Goal: Task Accomplishment & Management: Manage account settings

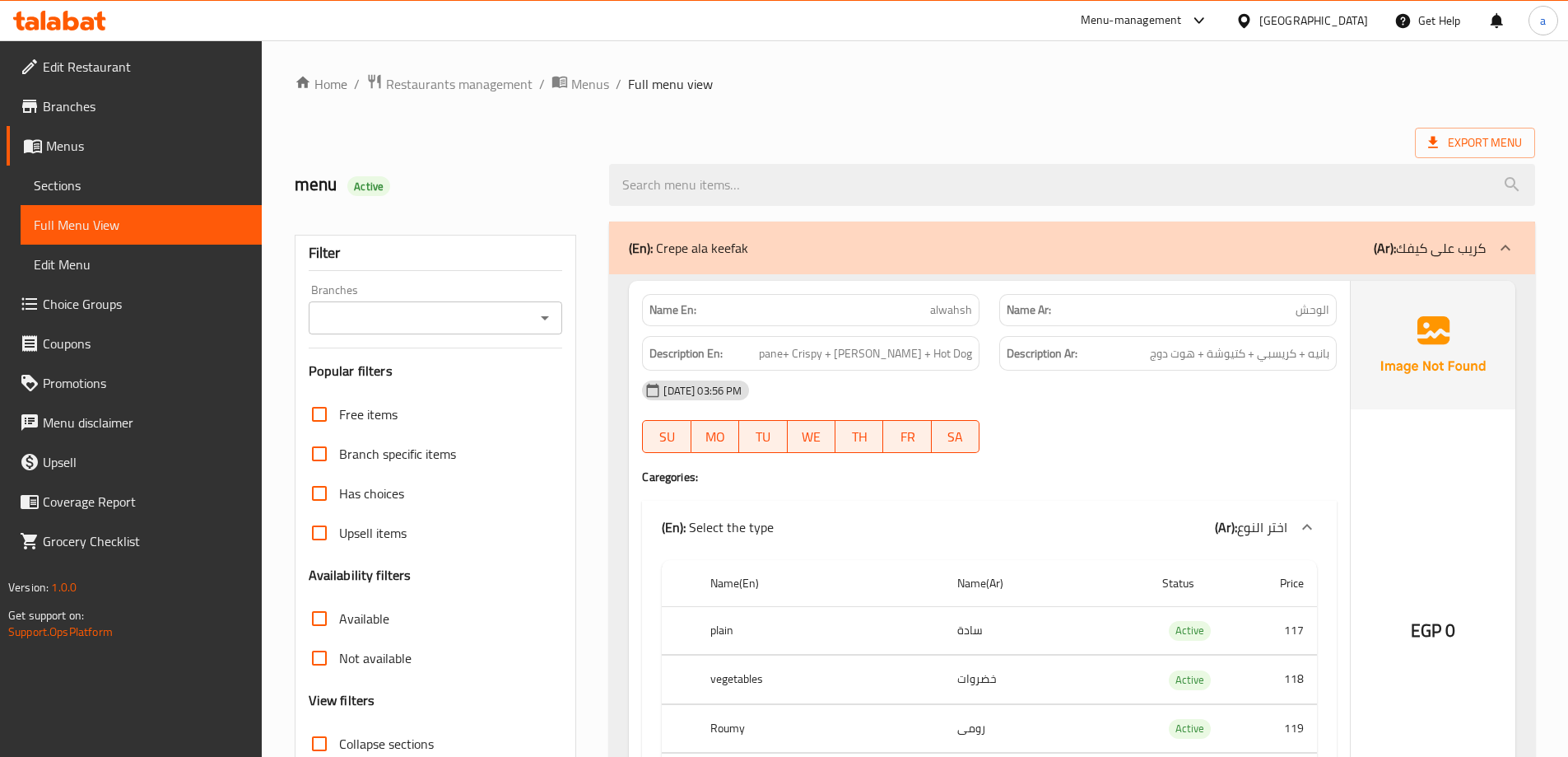
click at [904, 703] on td "choices table" at bounding box center [989, 703] width 655 height 1
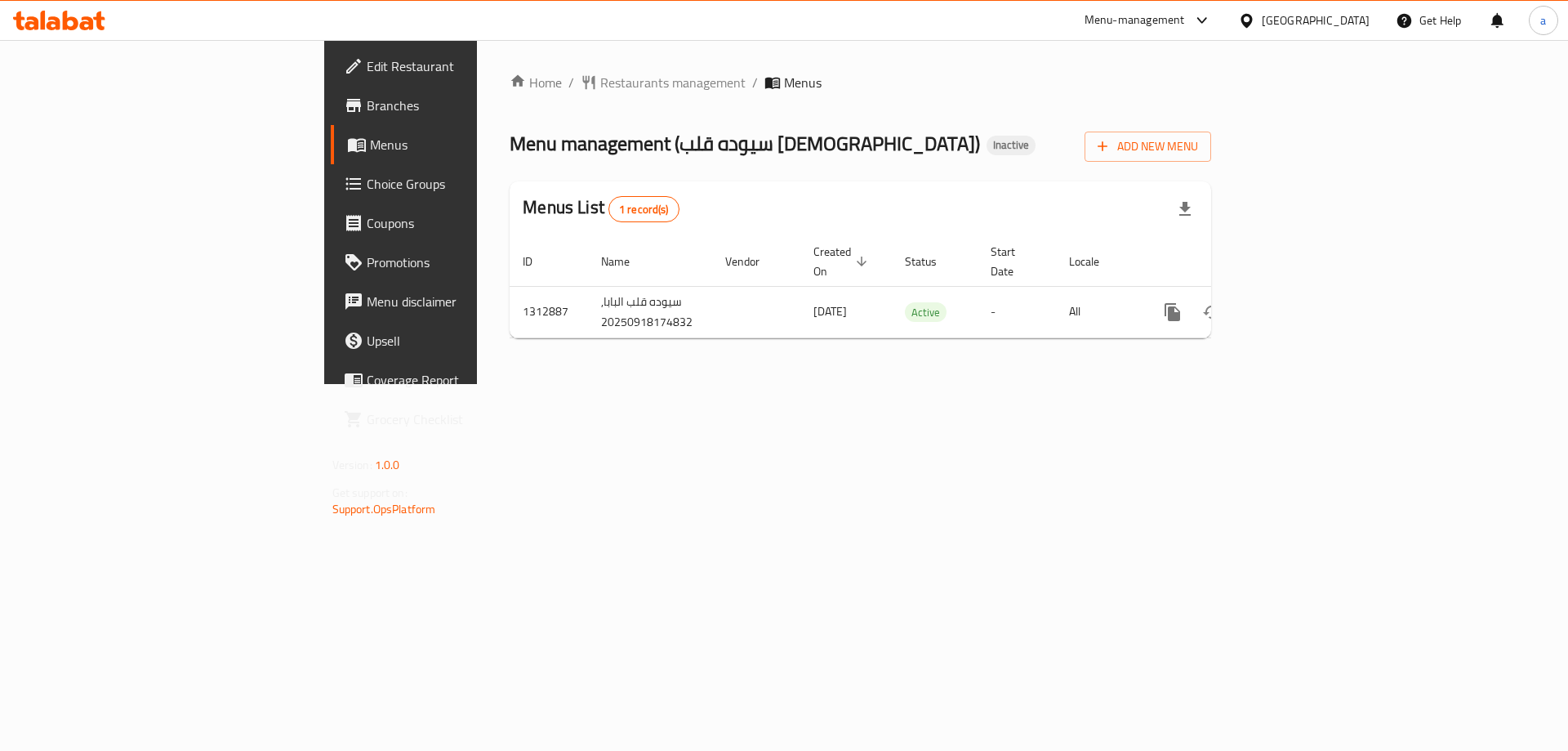
click at [1212, 119] on div "Home / Restaurants management / Menus Menu management ( سيوده قلب [DEMOGRAPHIC_…" at bounding box center [860, 212] width 701 height 279
click at [1198, 151] on span "Add New Menu" at bounding box center [1148, 146] width 100 height 20
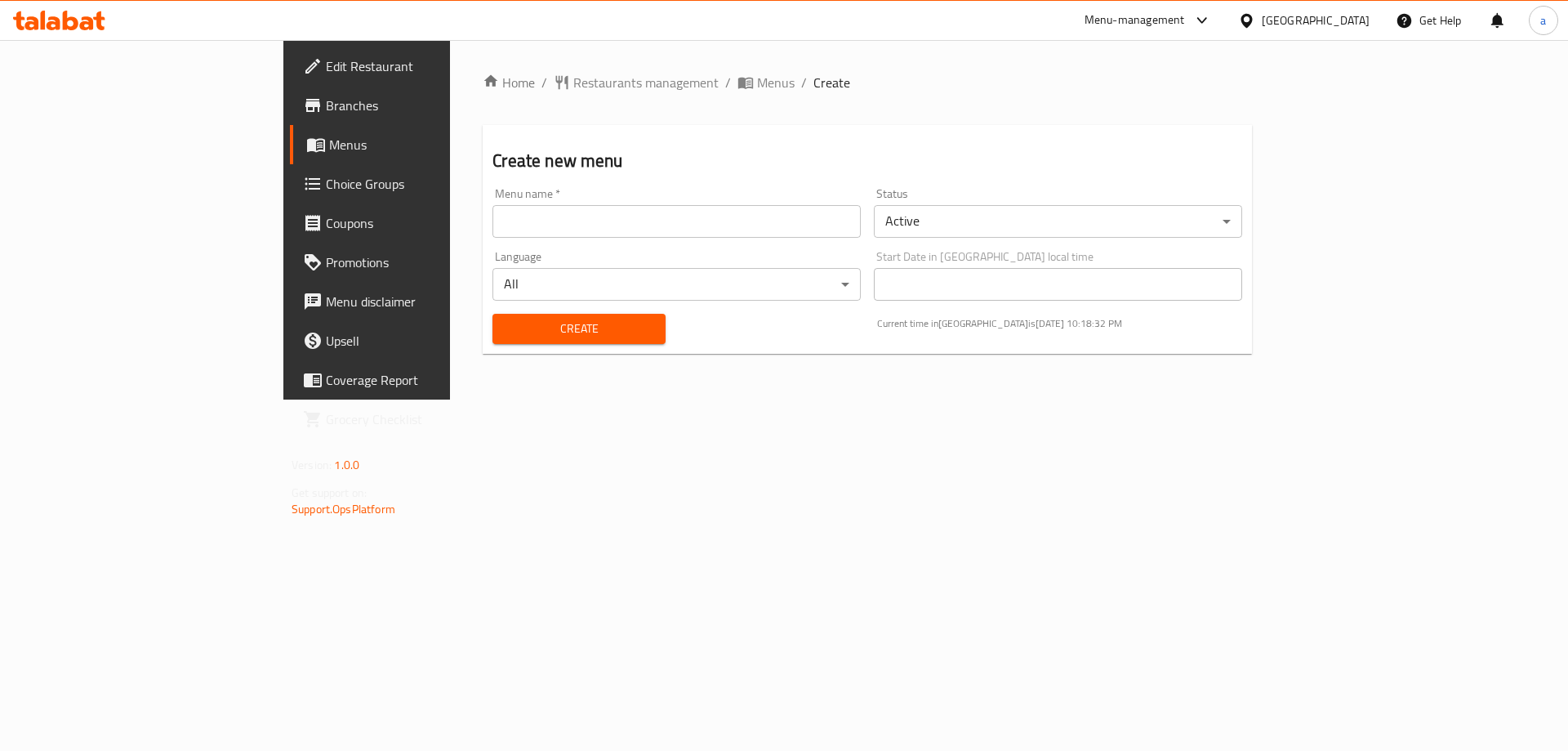
click at [629, 240] on div "Menu name   * Menu name *" at bounding box center [677, 213] width 381 height 63
click at [641, 220] on input "text" at bounding box center [677, 222] width 369 height 32
type input "menu"
click at [505, 330] on span "Create" at bounding box center [578, 328] width 146 height 20
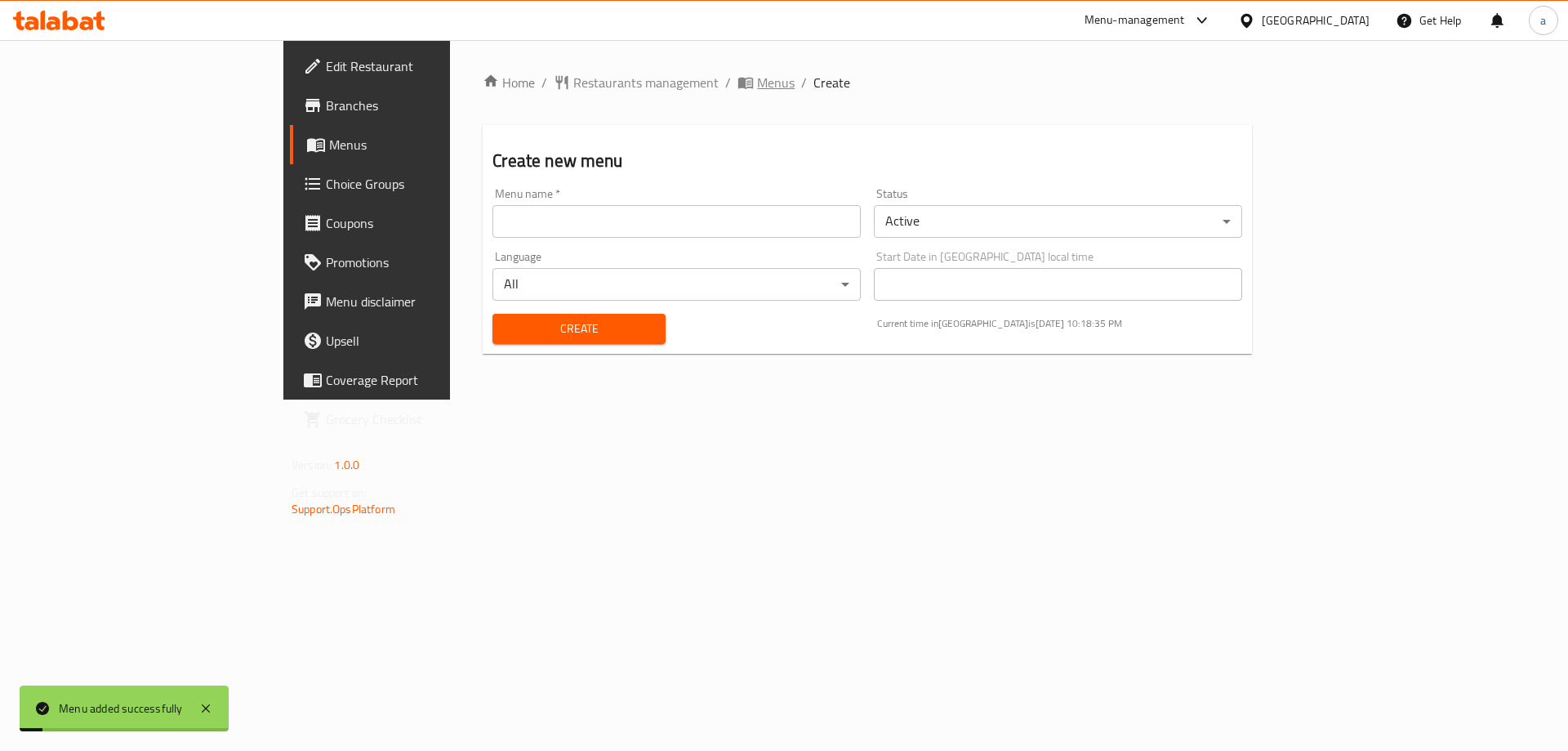
click at [738, 85] on span "breadcrumb" at bounding box center [747, 82] width 20 height 16
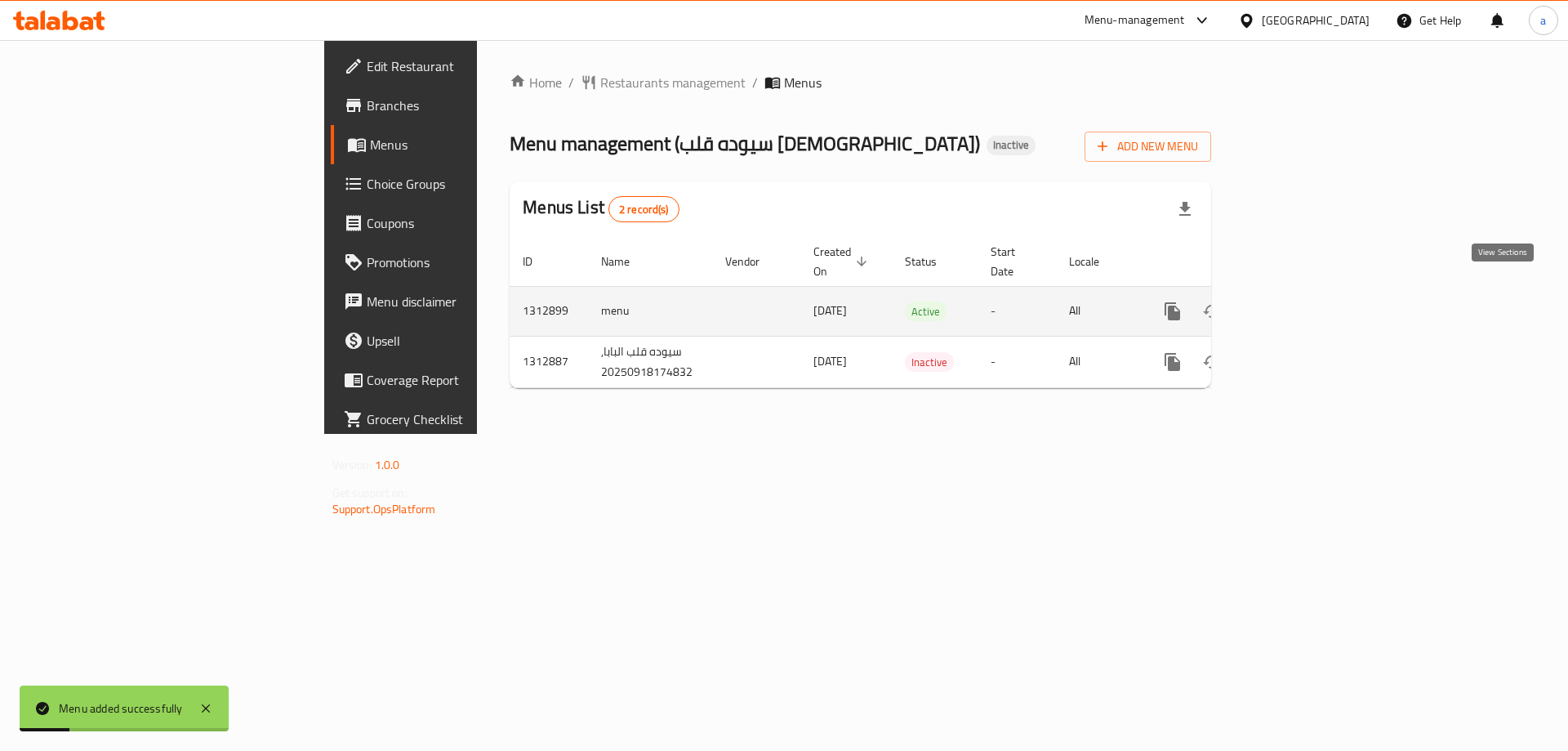
click at [1300, 301] on icon "enhanced table" at bounding box center [1290, 311] width 20 height 20
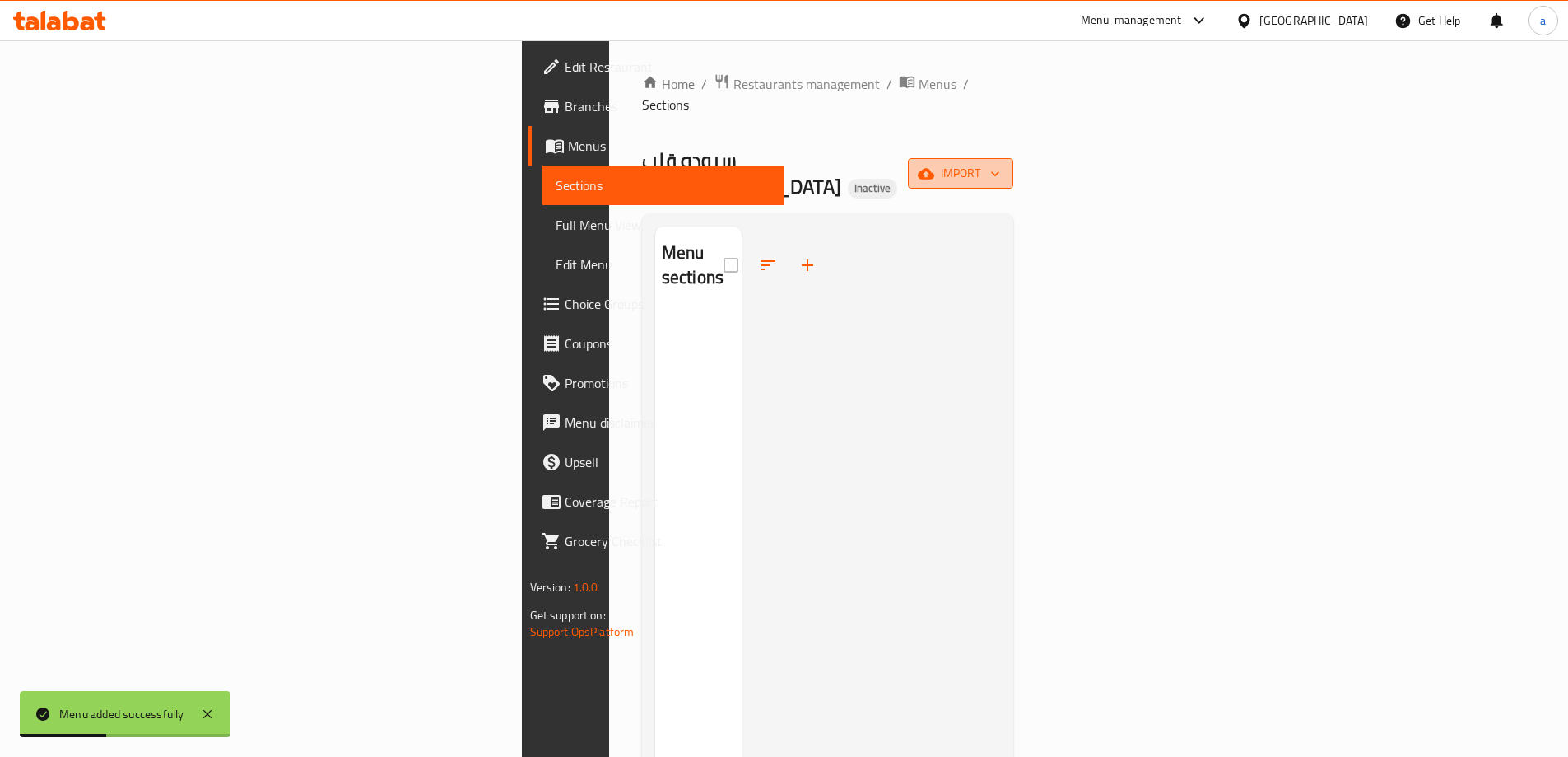
click at [1001, 163] on span "import" at bounding box center [961, 172] width 79 height 20
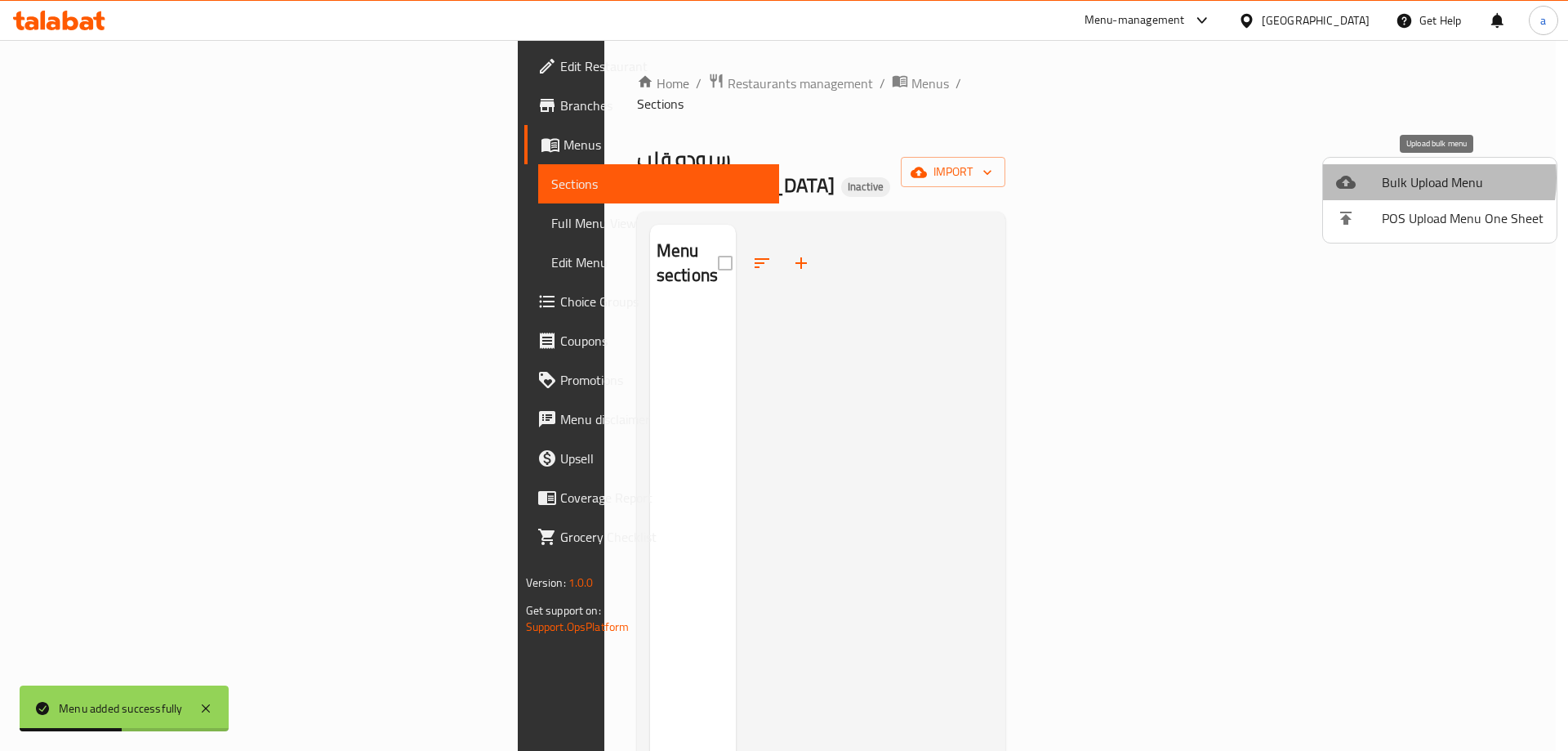
click at [1400, 178] on span "Bulk Upload Menu" at bounding box center [1462, 182] width 161 height 20
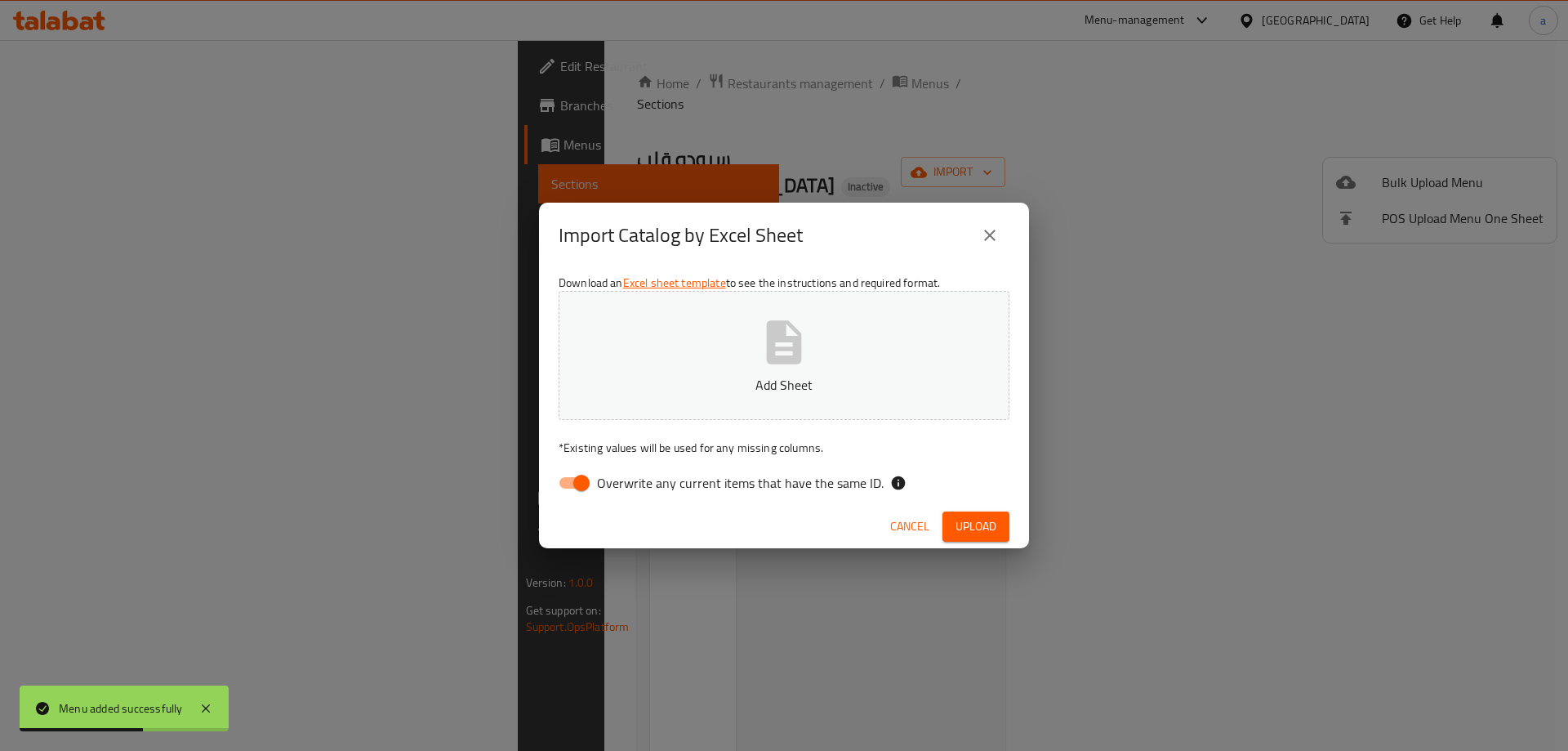
click at [720, 484] on span "Overwrite any current items that have the same ID." at bounding box center [741, 483] width 287 height 20
click at [628, 484] on input "Overwrite any current items that have the same ID." at bounding box center [581, 483] width 93 height 31
checkbox input "false"
click at [963, 514] on button "Upload" at bounding box center [976, 526] width 67 height 31
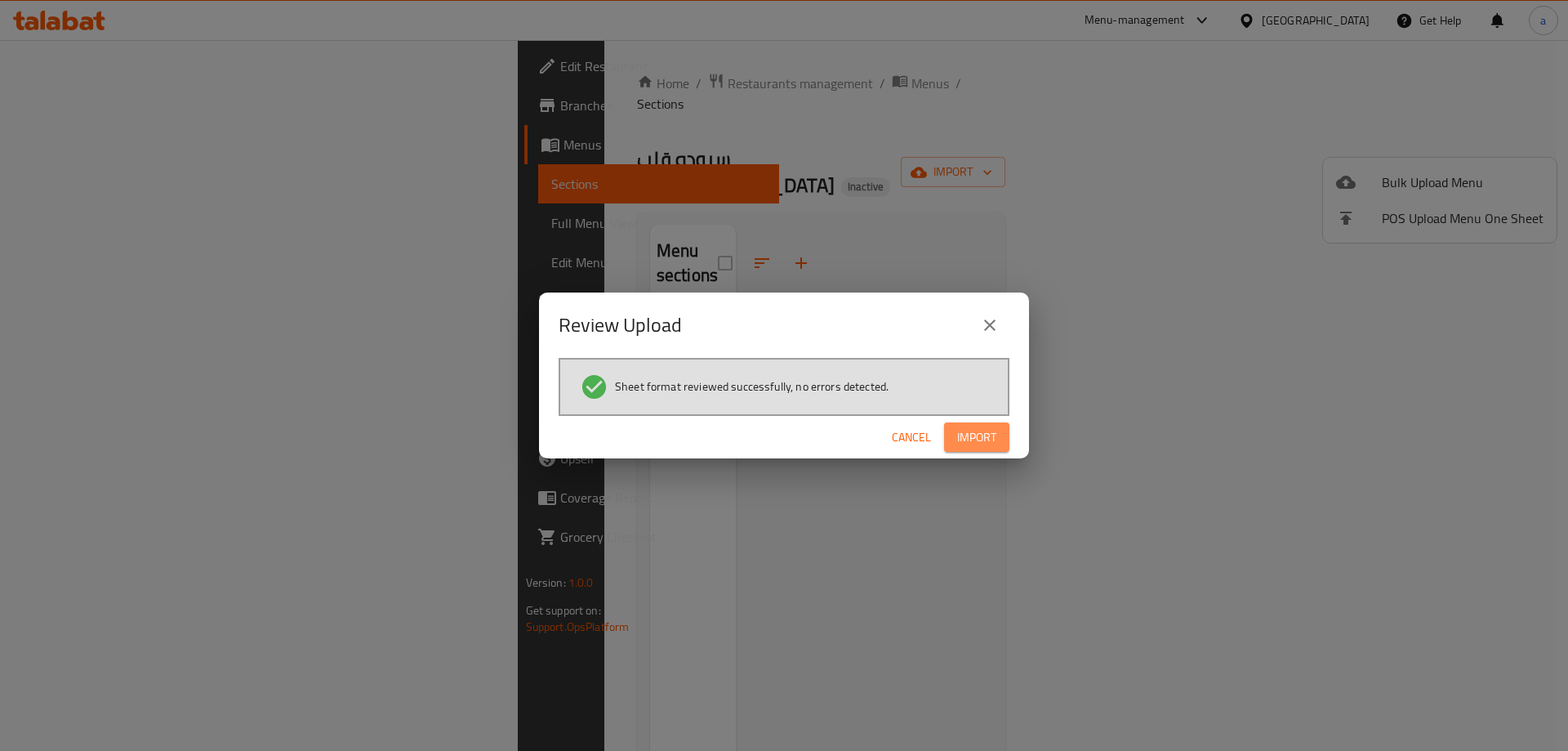
click at [988, 424] on button "Import" at bounding box center [977, 438] width 65 height 31
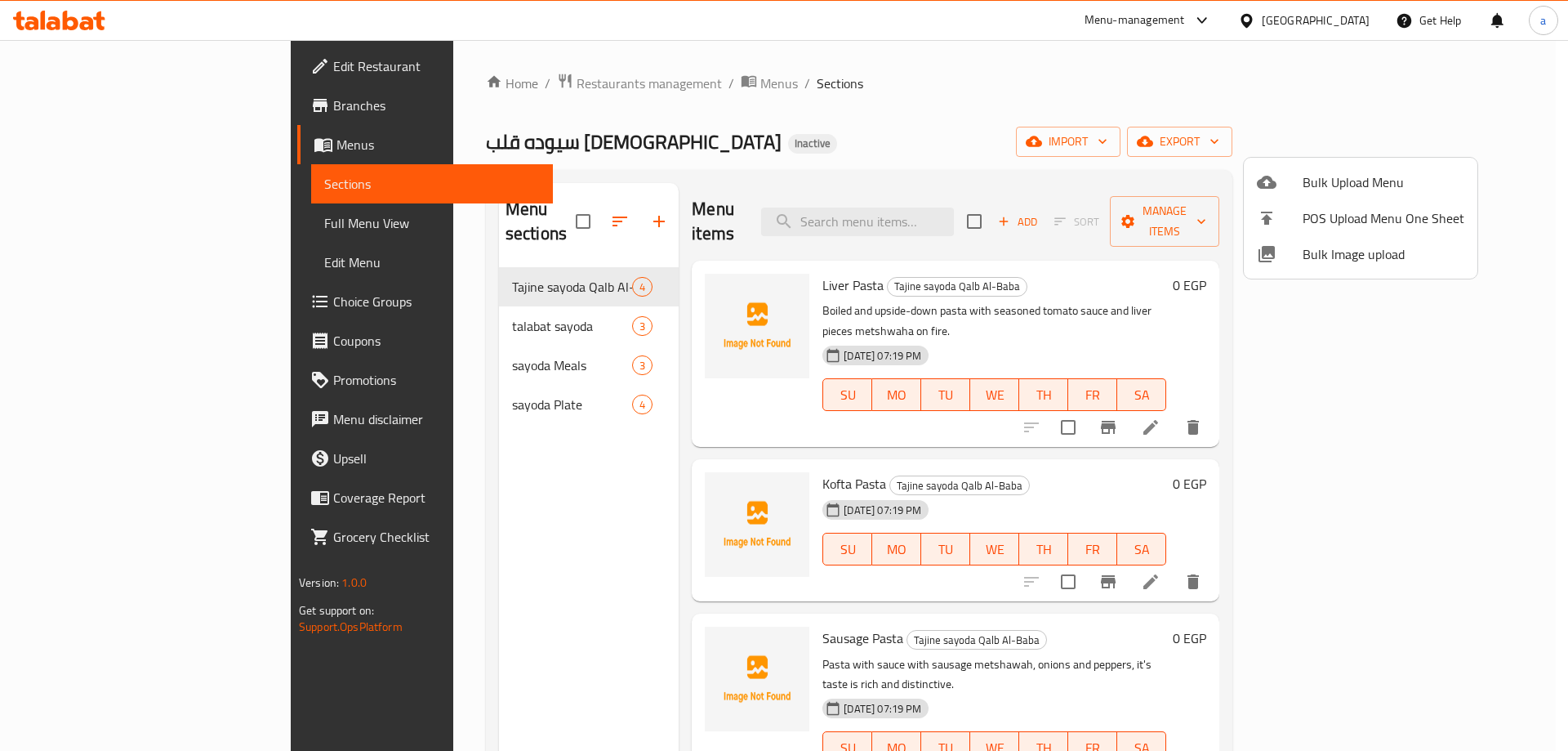
click at [110, 235] on div at bounding box center [784, 376] width 1568 height 751
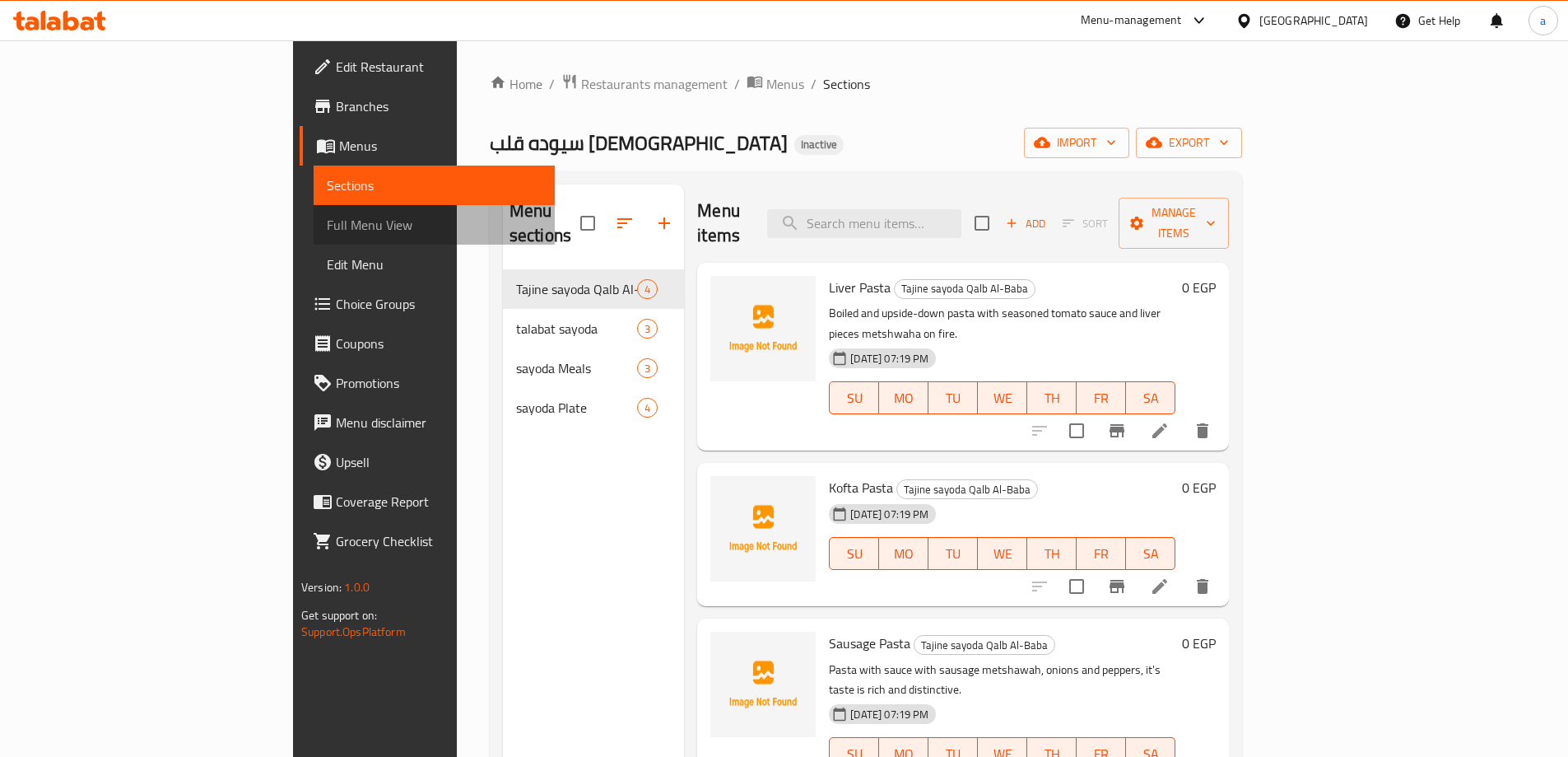
click at [314, 237] on link "Full Menu View" at bounding box center [434, 224] width 241 height 39
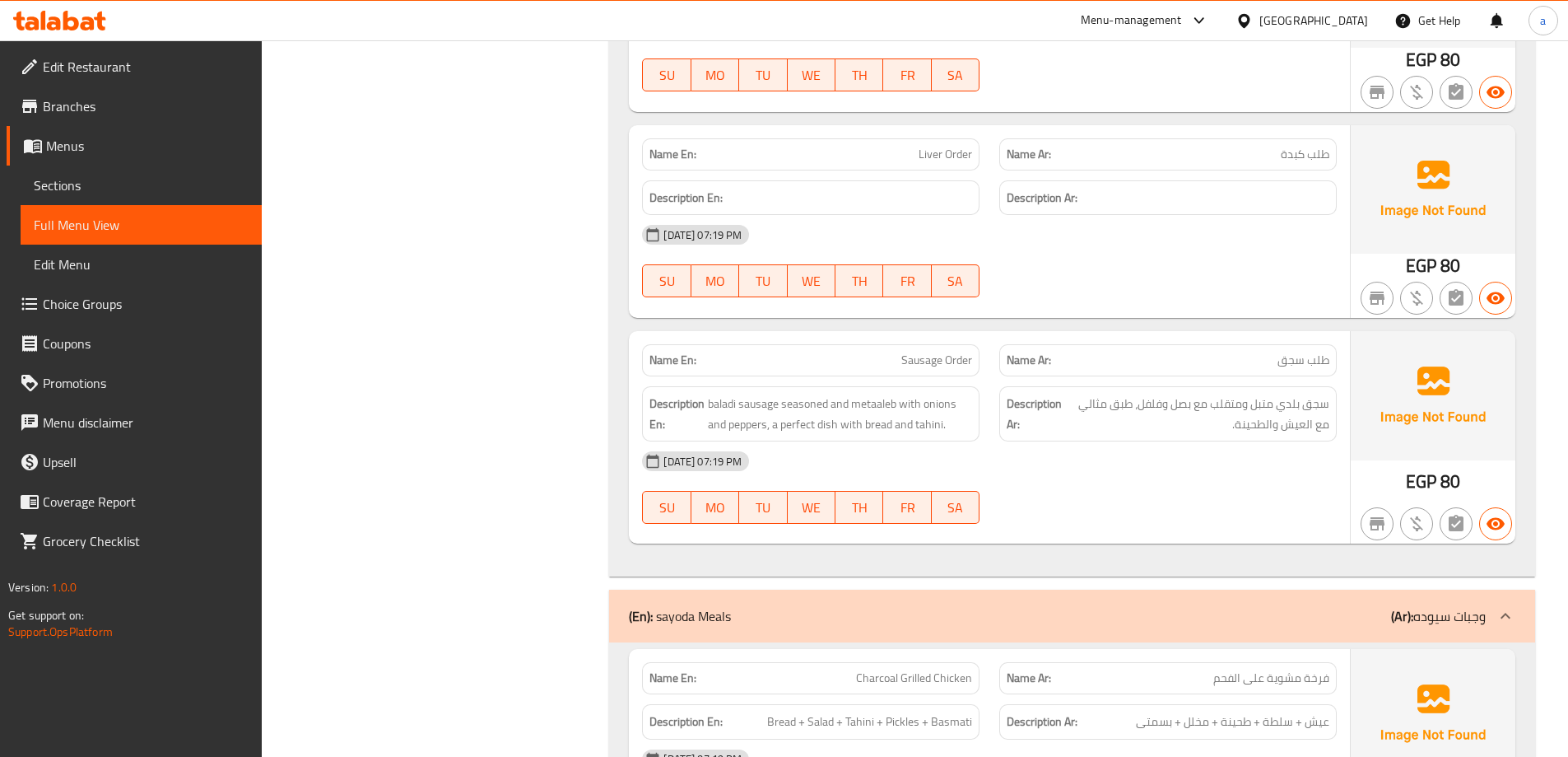
scroll to position [576, 0]
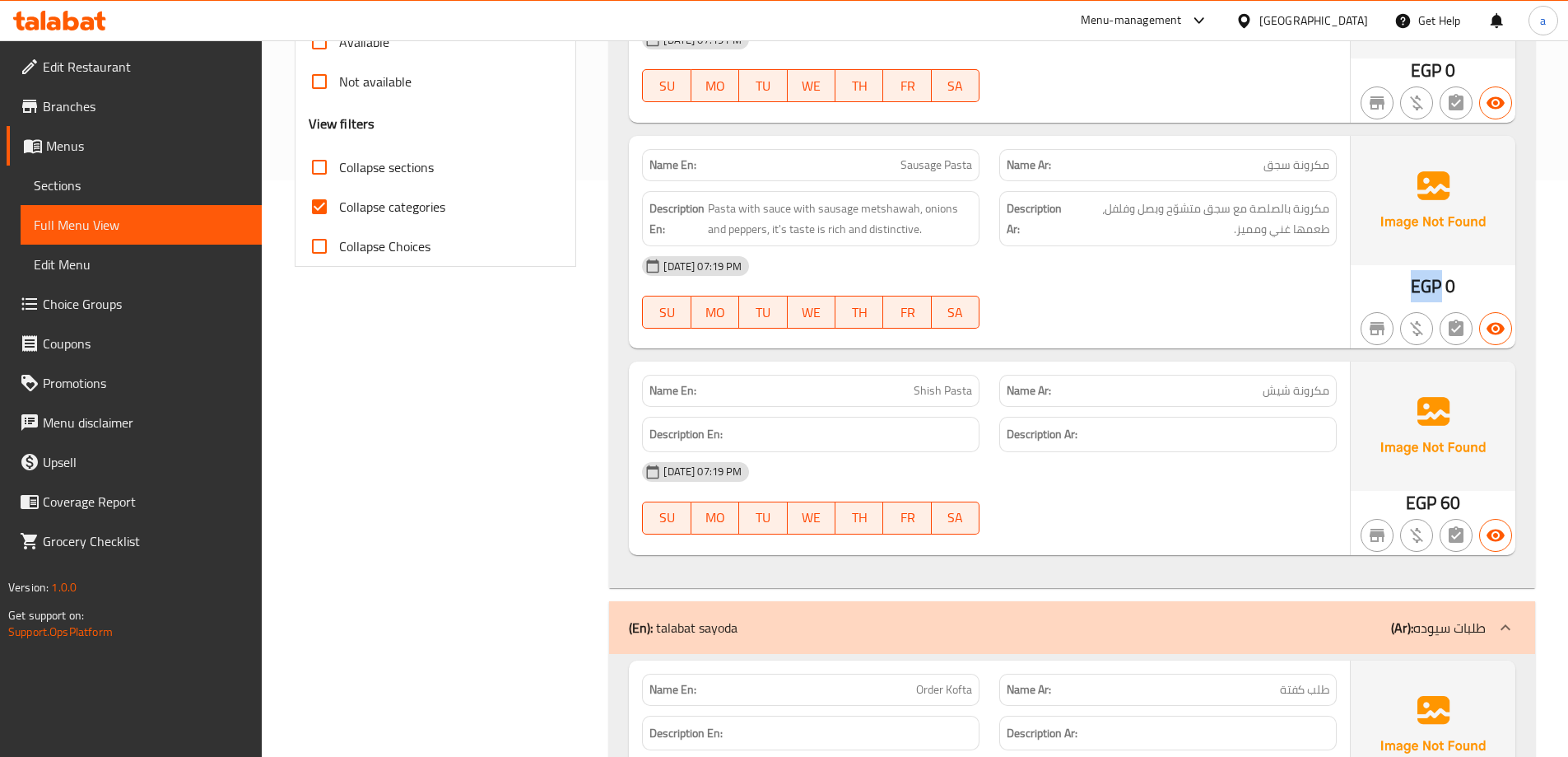
drag, startPoint x: 1397, startPoint y: 284, endPoint x: 1450, endPoint y: 279, distance: 53.2
click at [1450, 279] on div "EGP 0" at bounding box center [1433, 242] width 165 height 213
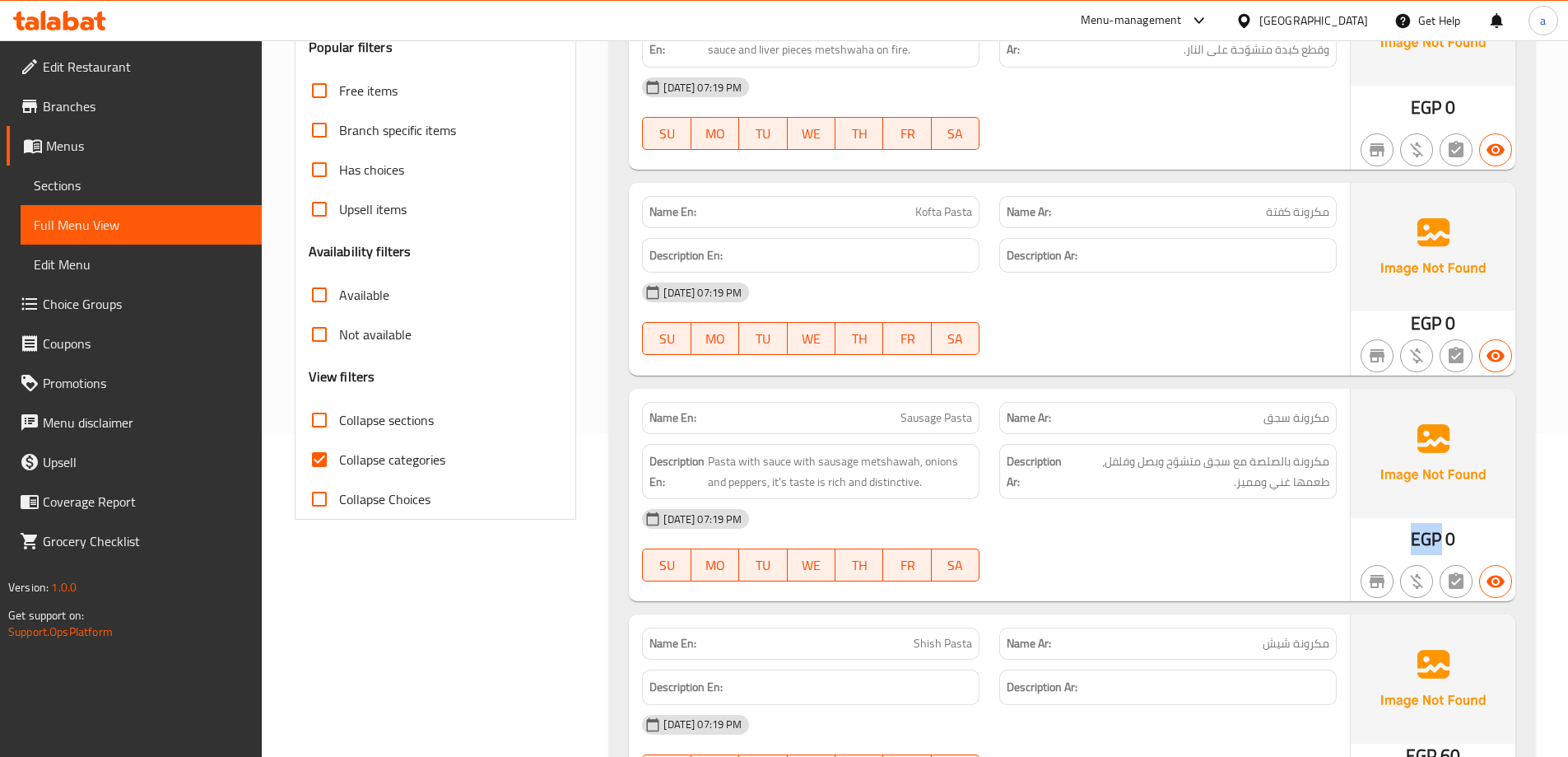
scroll to position [247, 0]
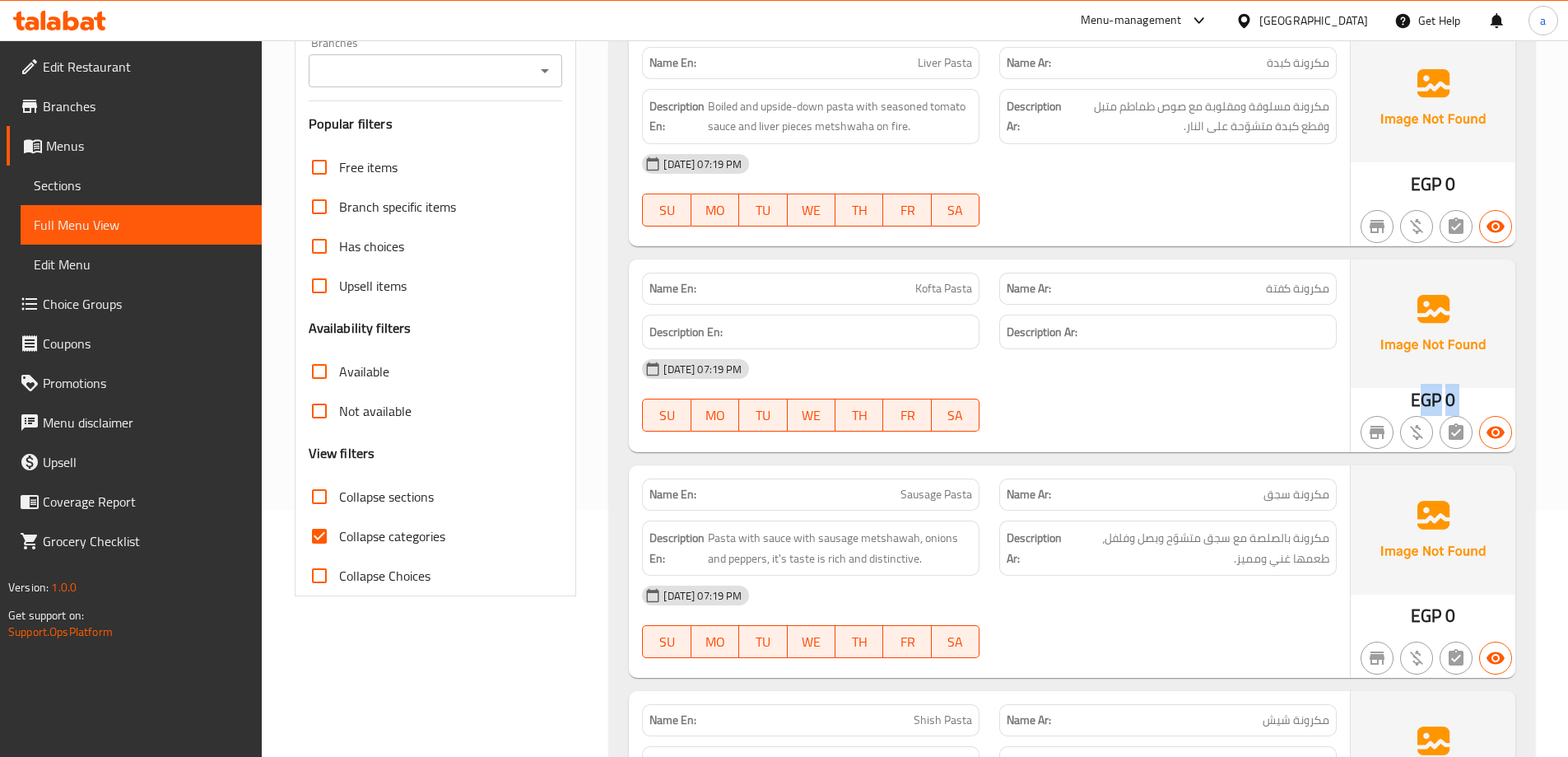
drag, startPoint x: 1463, startPoint y: 404, endPoint x: 1480, endPoint y: 408, distance: 17.5
click at [1480, 408] on div "EGP 0" at bounding box center [1433, 355] width 165 height 193
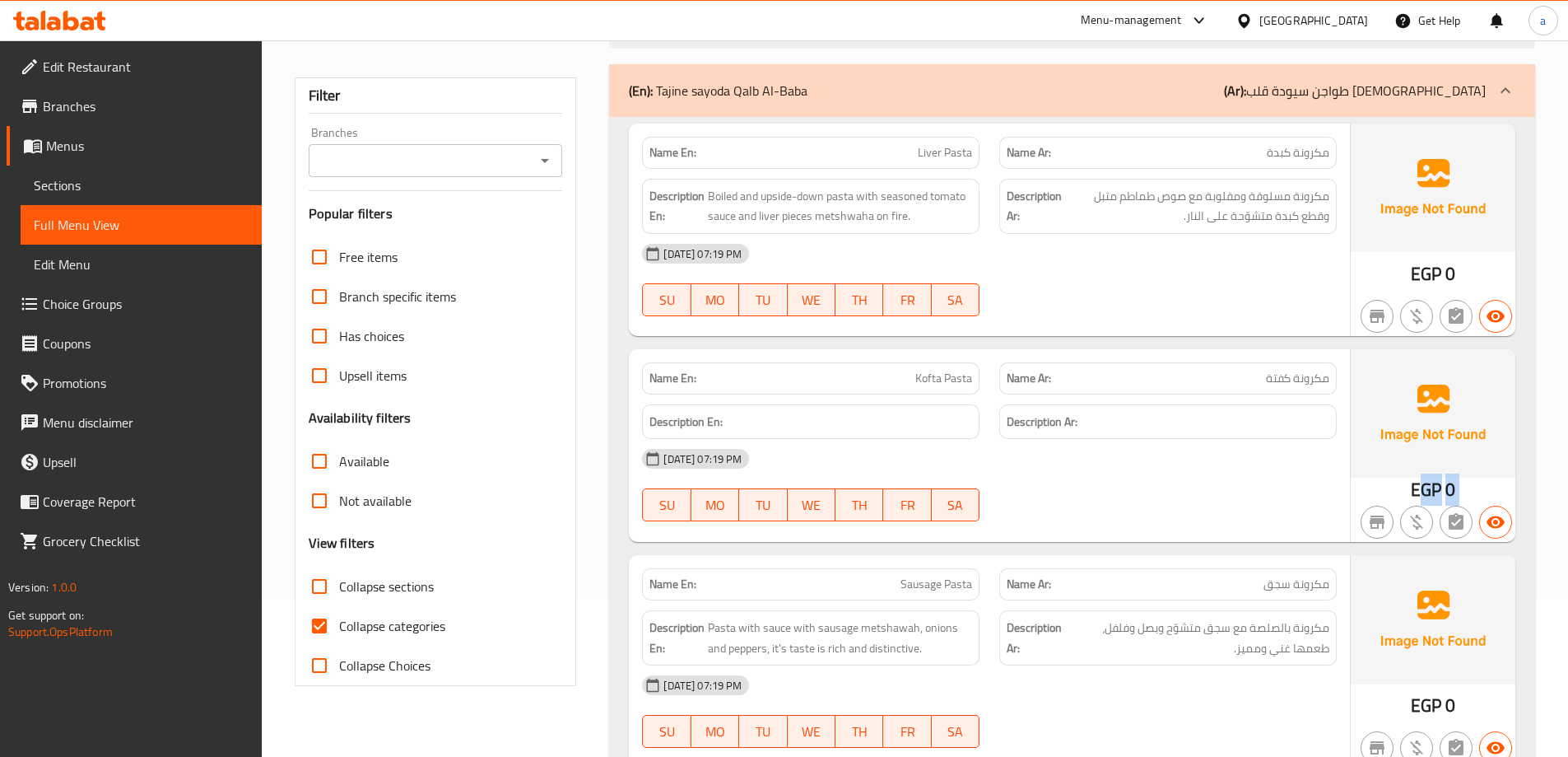
scroll to position [0, 0]
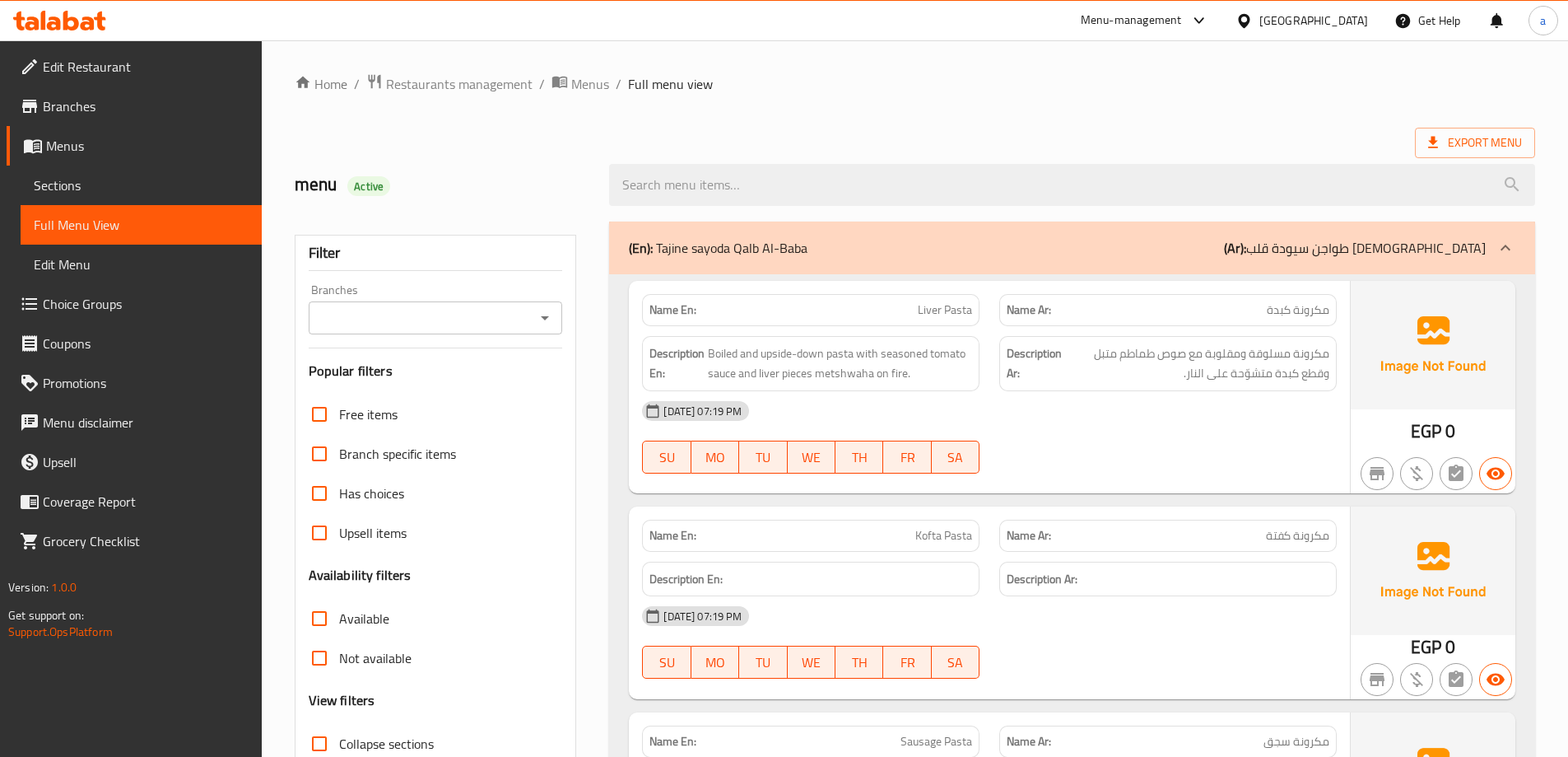
drag, startPoint x: 1440, startPoint y: 432, endPoint x: 1462, endPoint y: 434, distance: 22.1
click at [1451, 434] on div "EGP 0" at bounding box center [1433, 431] width 44 height 25
click at [88, 199] on link "Sections" at bounding box center [141, 185] width 241 height 39
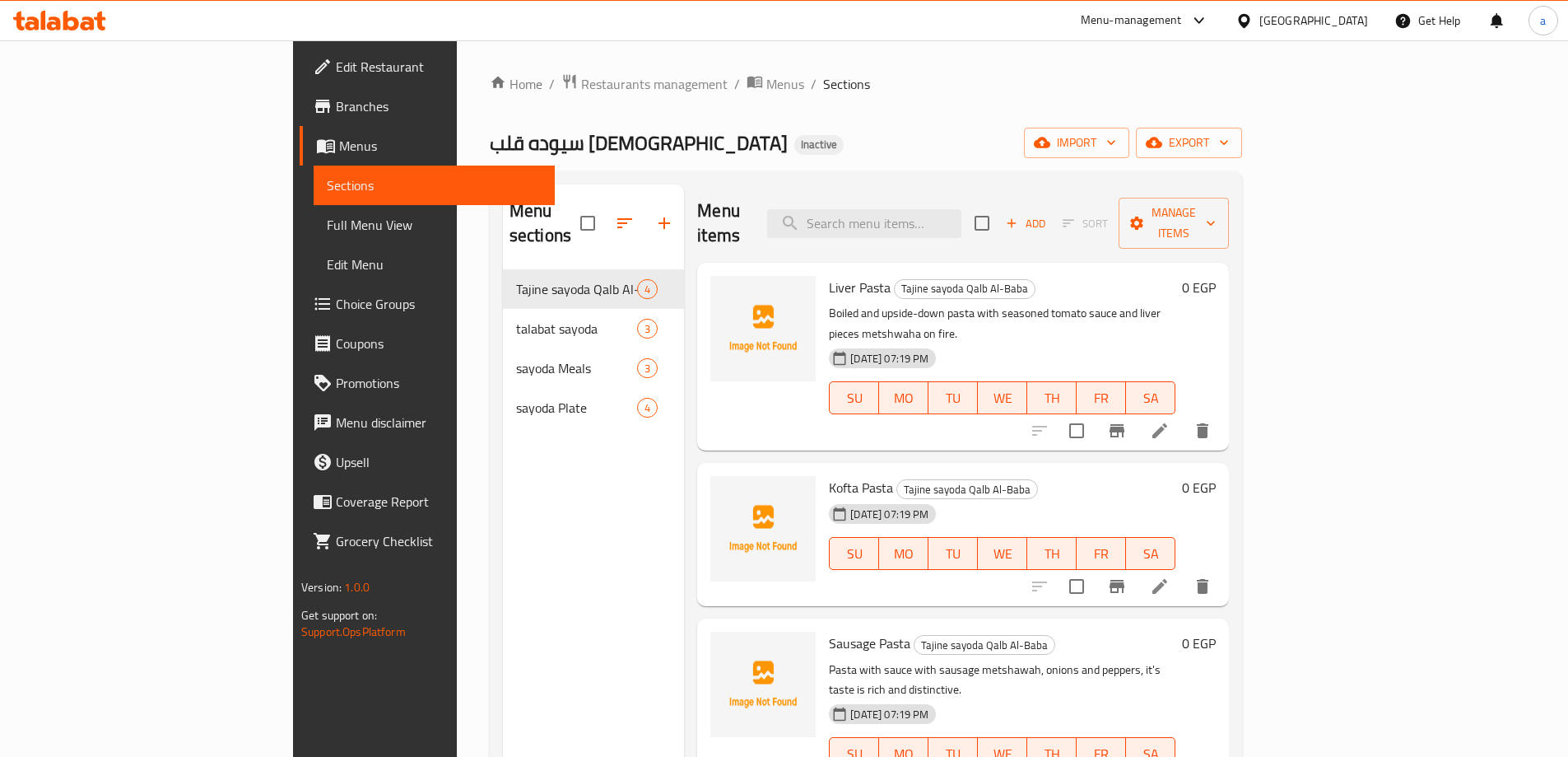
click at [1216, 275] on h6 "0 EGP" at bounding box center [1199, 287] width 34 height 23
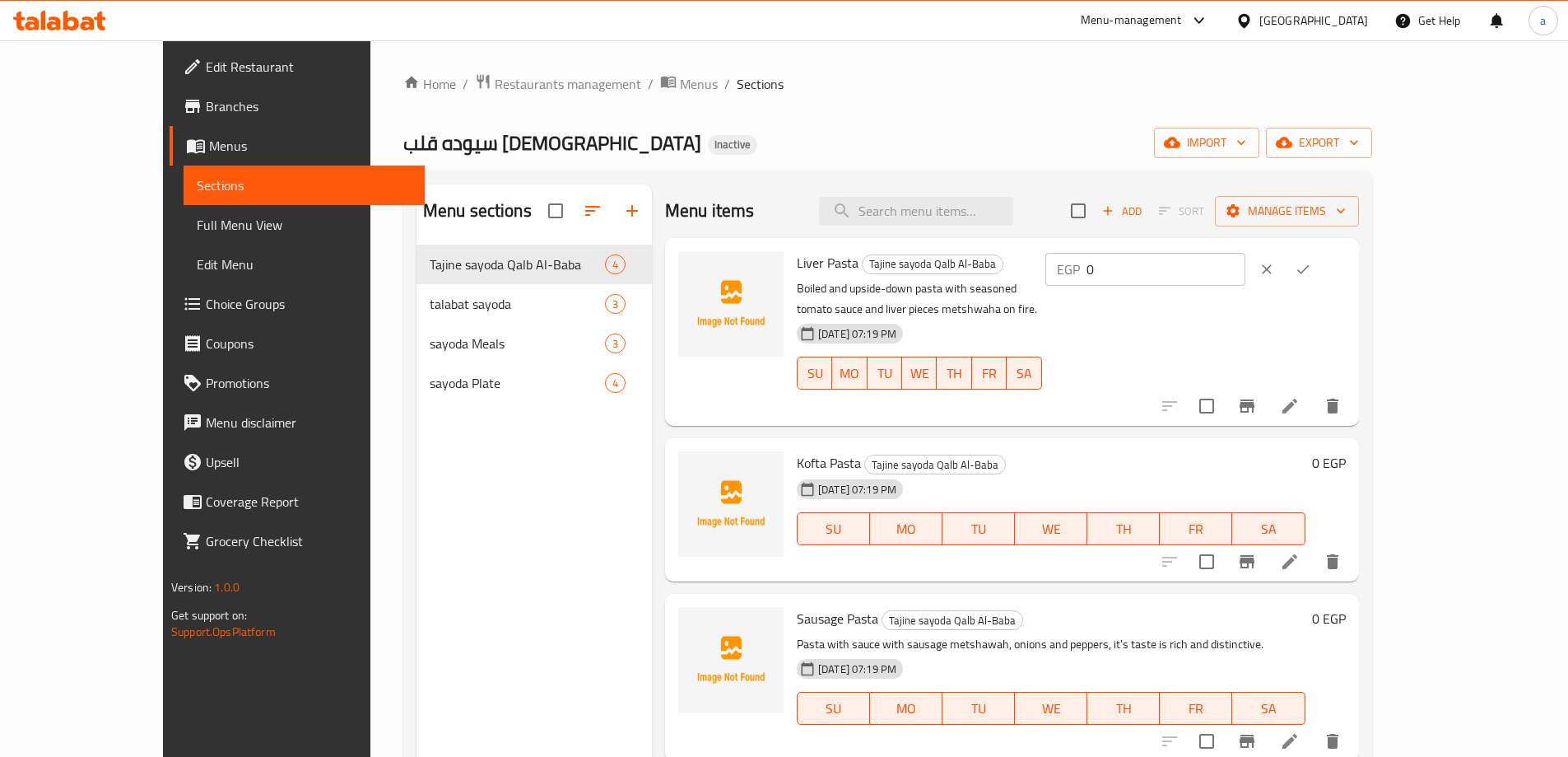
click at [1312, 262] on icon "ok" at bounding box center [1303, 269] width 16 height 16
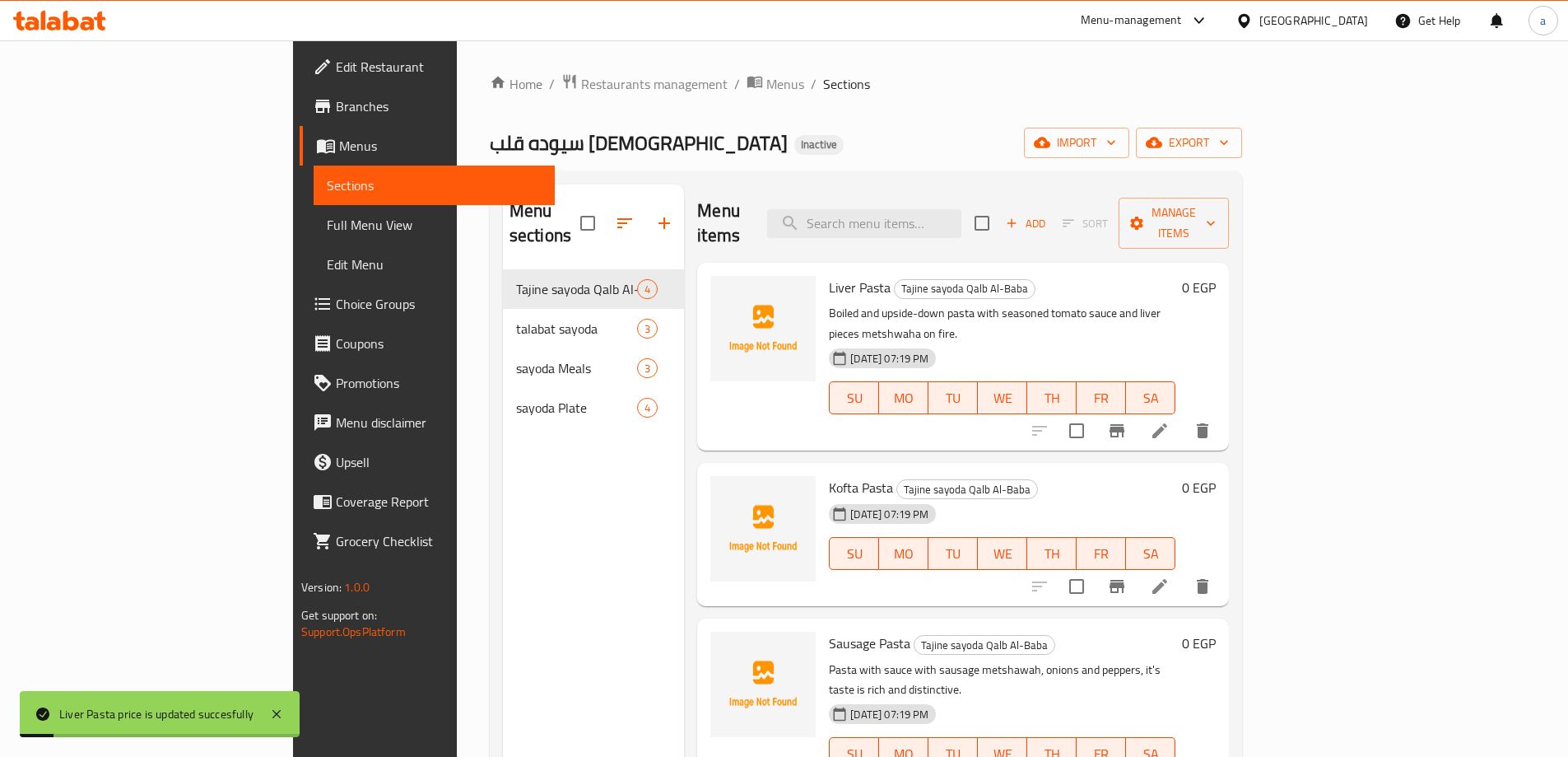
click at [1216, 275] on h6 "0 EGP" at bounding box center [1199, 287] width 34 height 23
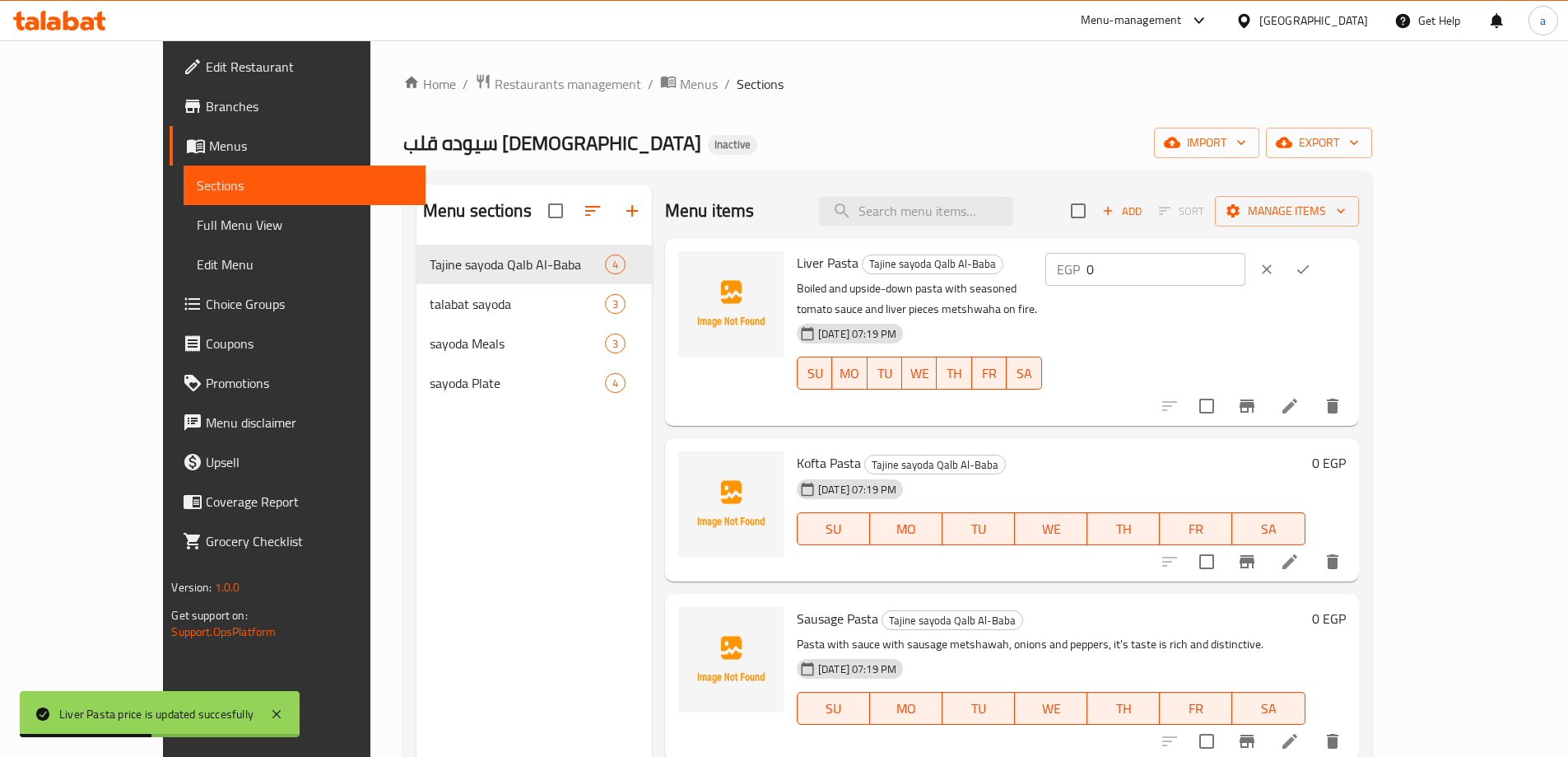
click at [1245, 271] on input "0" at bounding box center [1165, 269] width 159 height 33
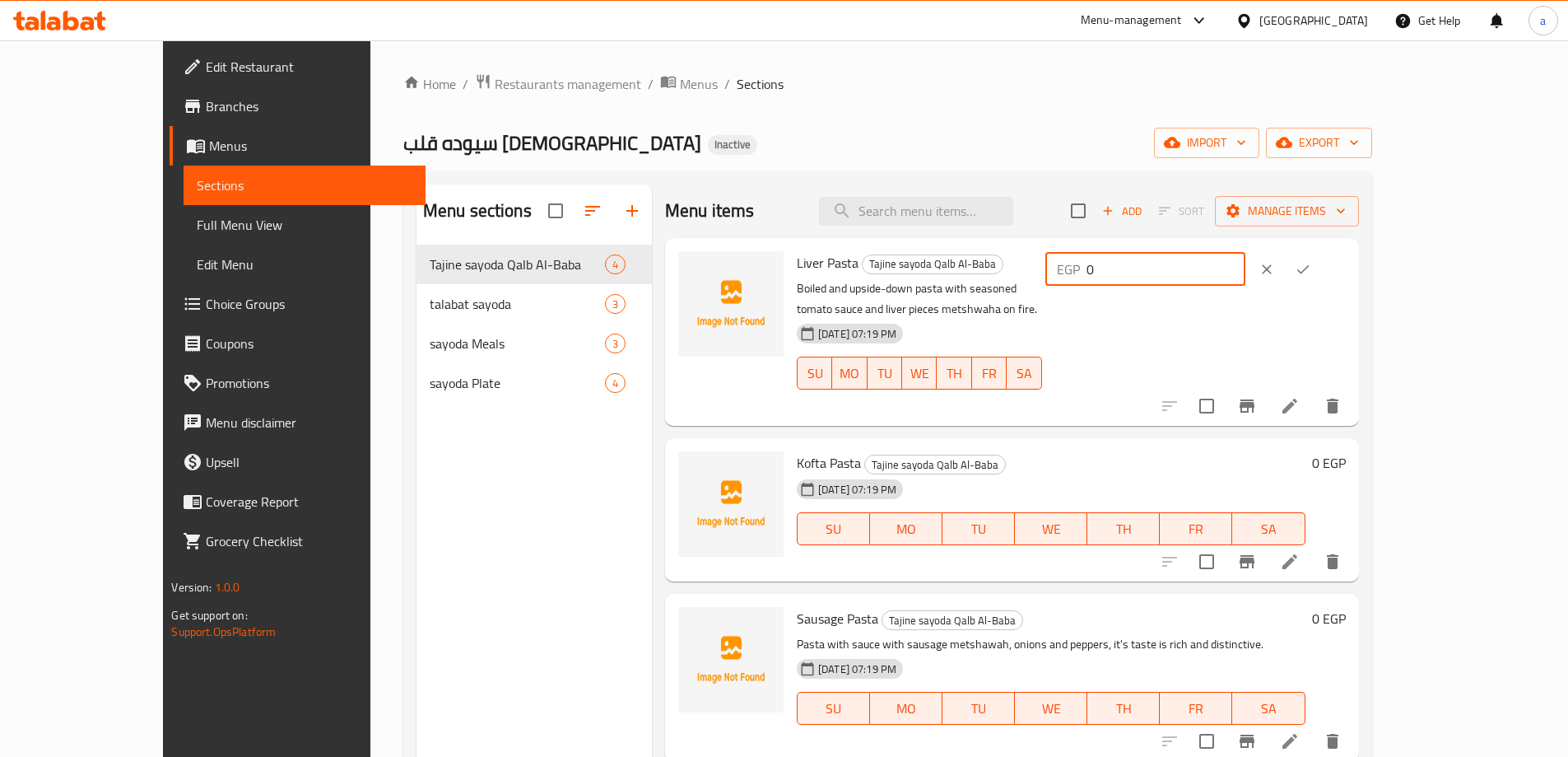
click at [1245, 271] on input "0" at bounding box center [1165, 269] width 159 height 33
type input "50"
click at [1312, 275] on icon "ok" at bounding box center [1303, 269] width 16 height 16
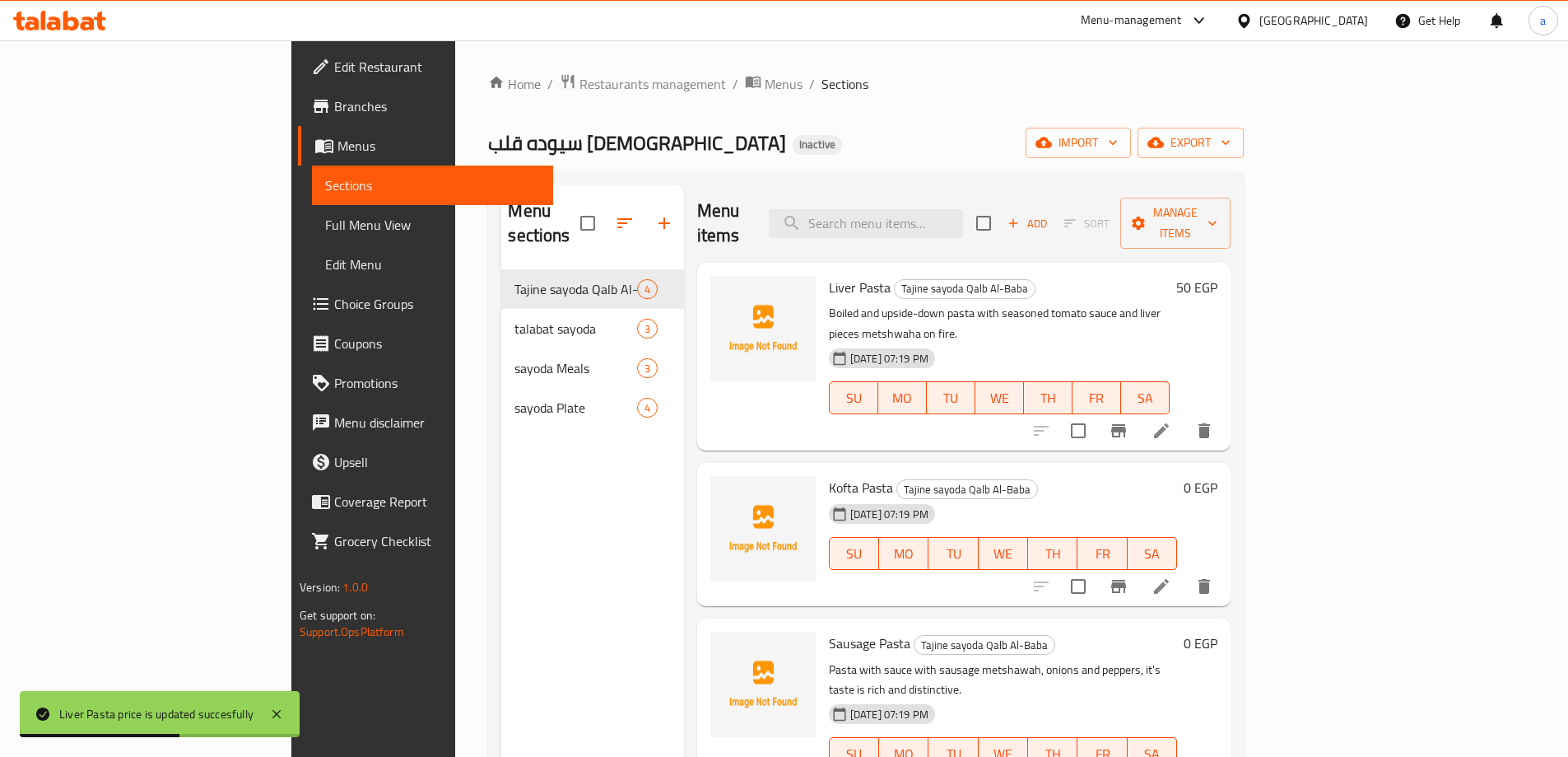
click at [1217, 476] on h6 "0 EGP" at bounding box center [1200, 487] width 34 height 23
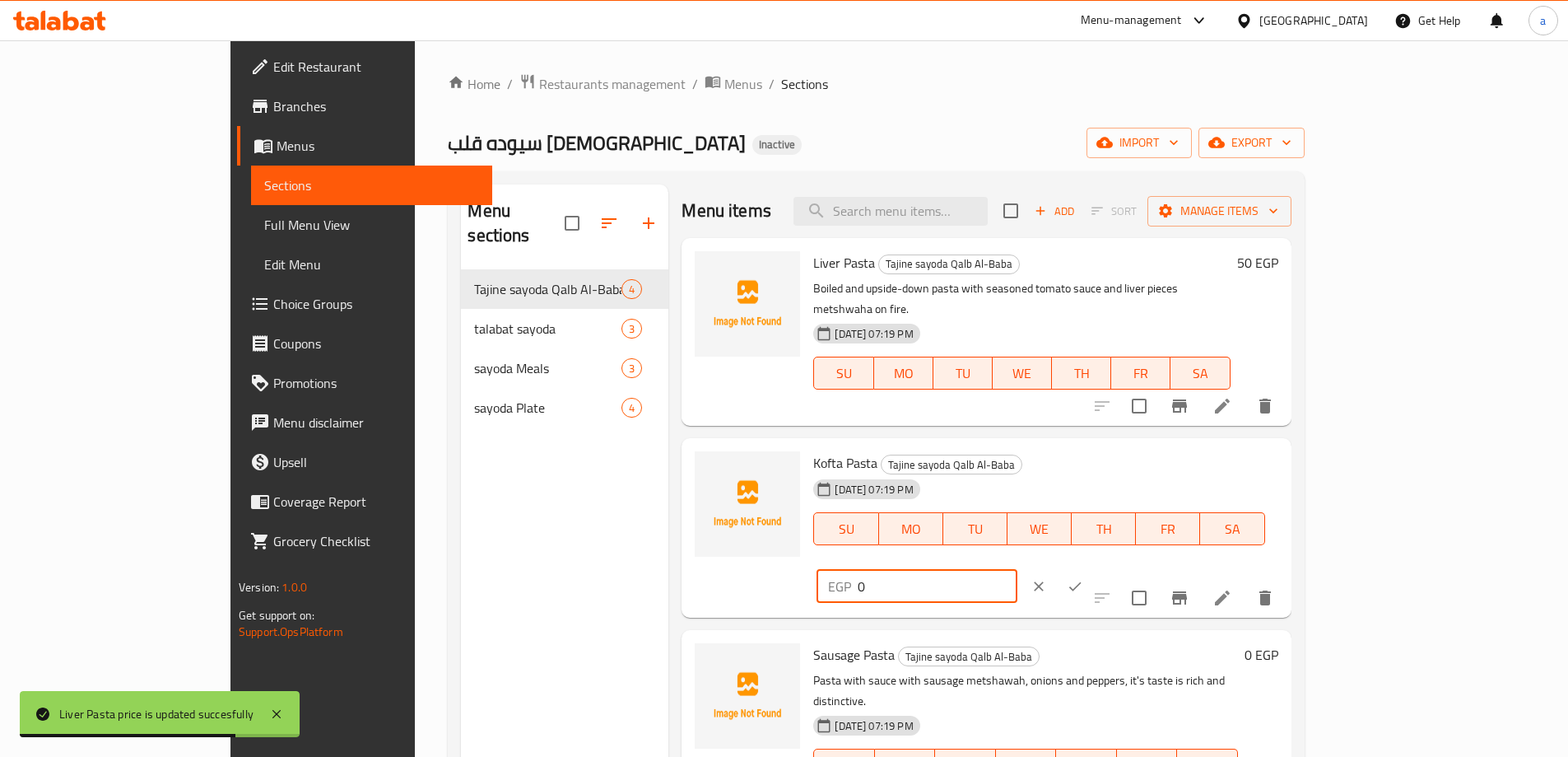
click at [1017, 570] on input "0" at bounding box center [937, 587] width 159 height 33
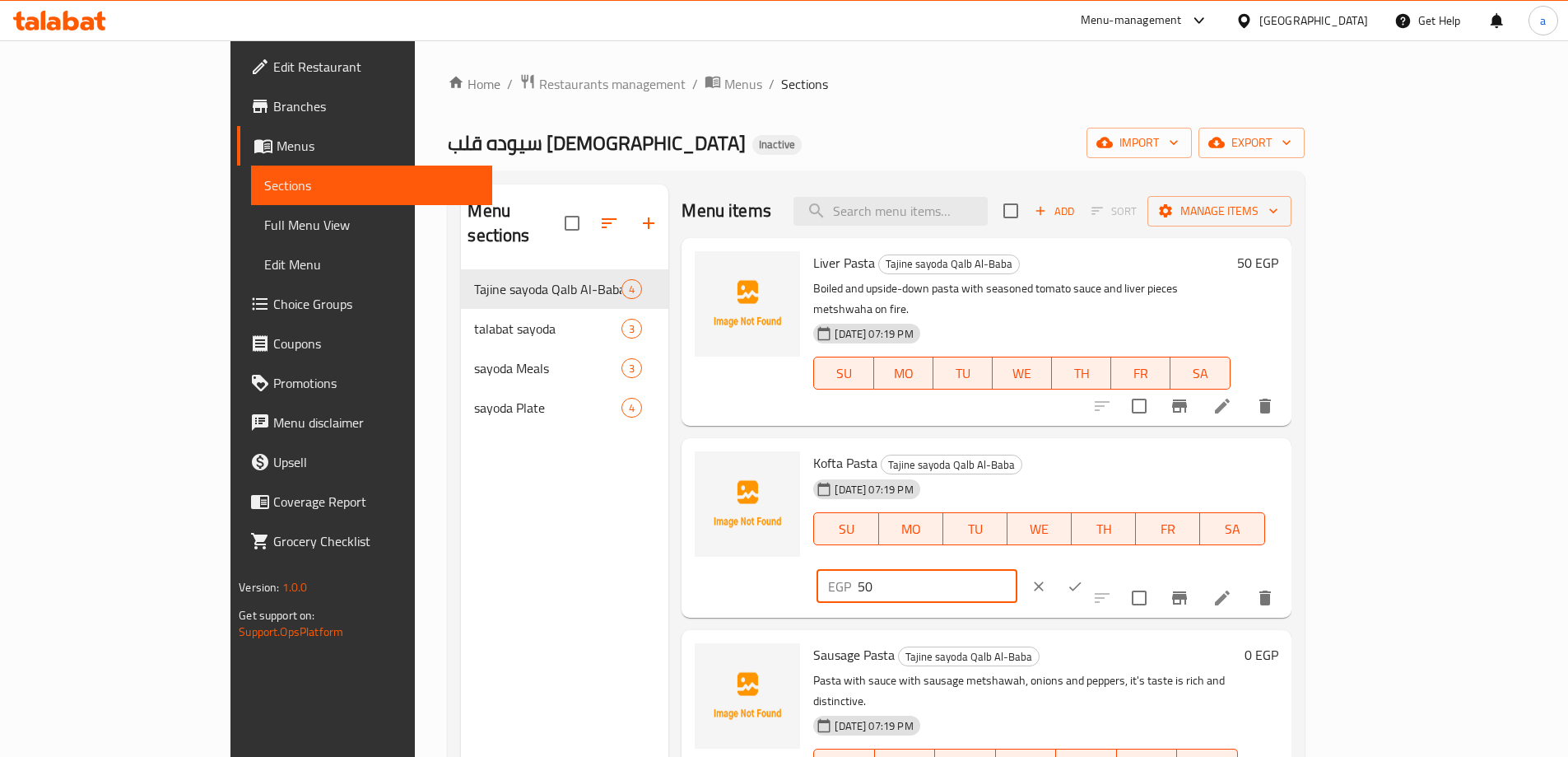
type input "50"
click at [1084, 578] on icon "ok" at bounding box center [1075, 586] width 16 height 16
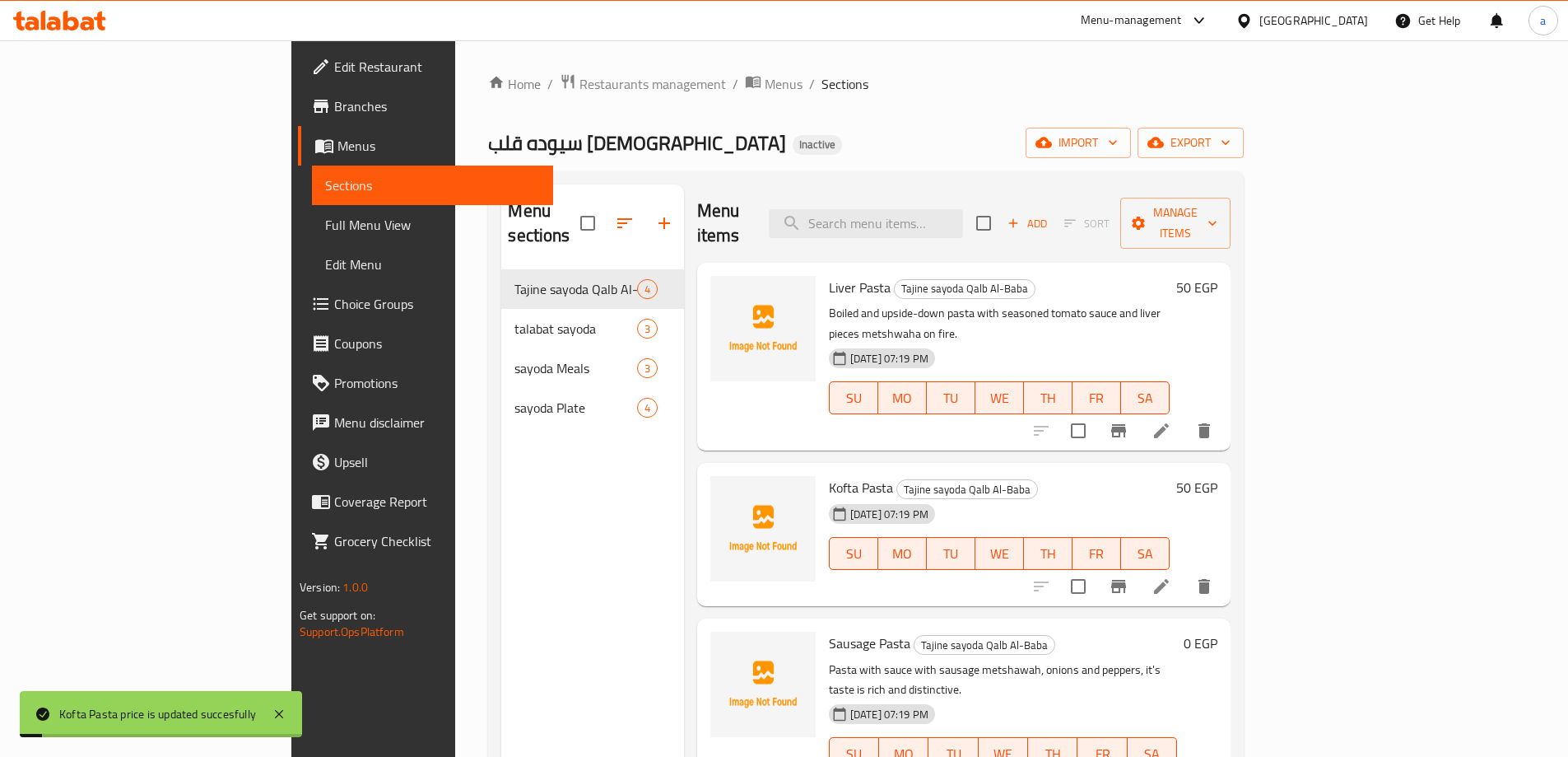
click at [1217, 632] on h6 "0 EGP" at bounding box center [1200, 643] width 34 height 23
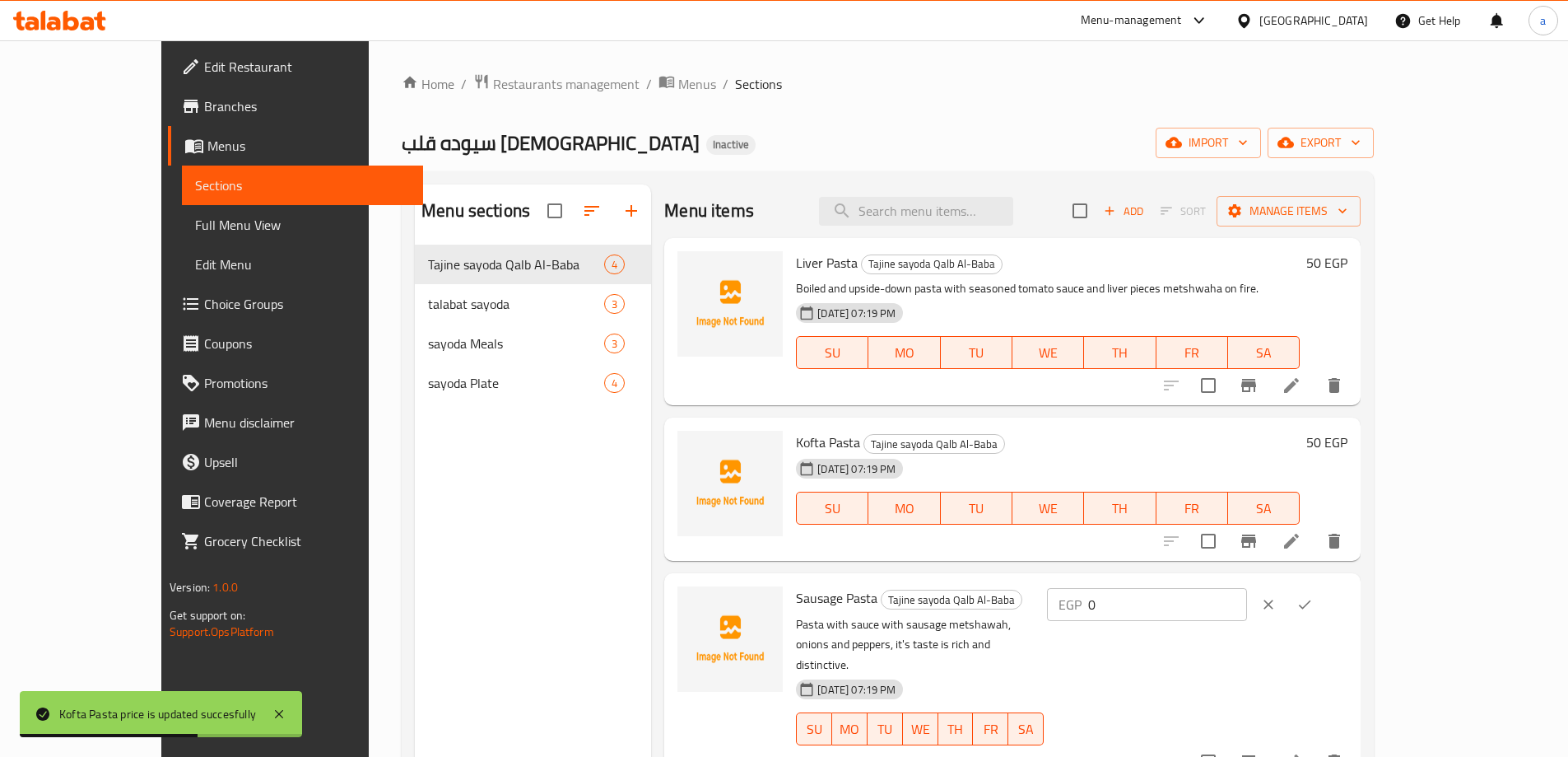
click at [1247, 595] on input "0" at bounding box center [1167, 604] width 159 height 33
type input "0"
type input "2"
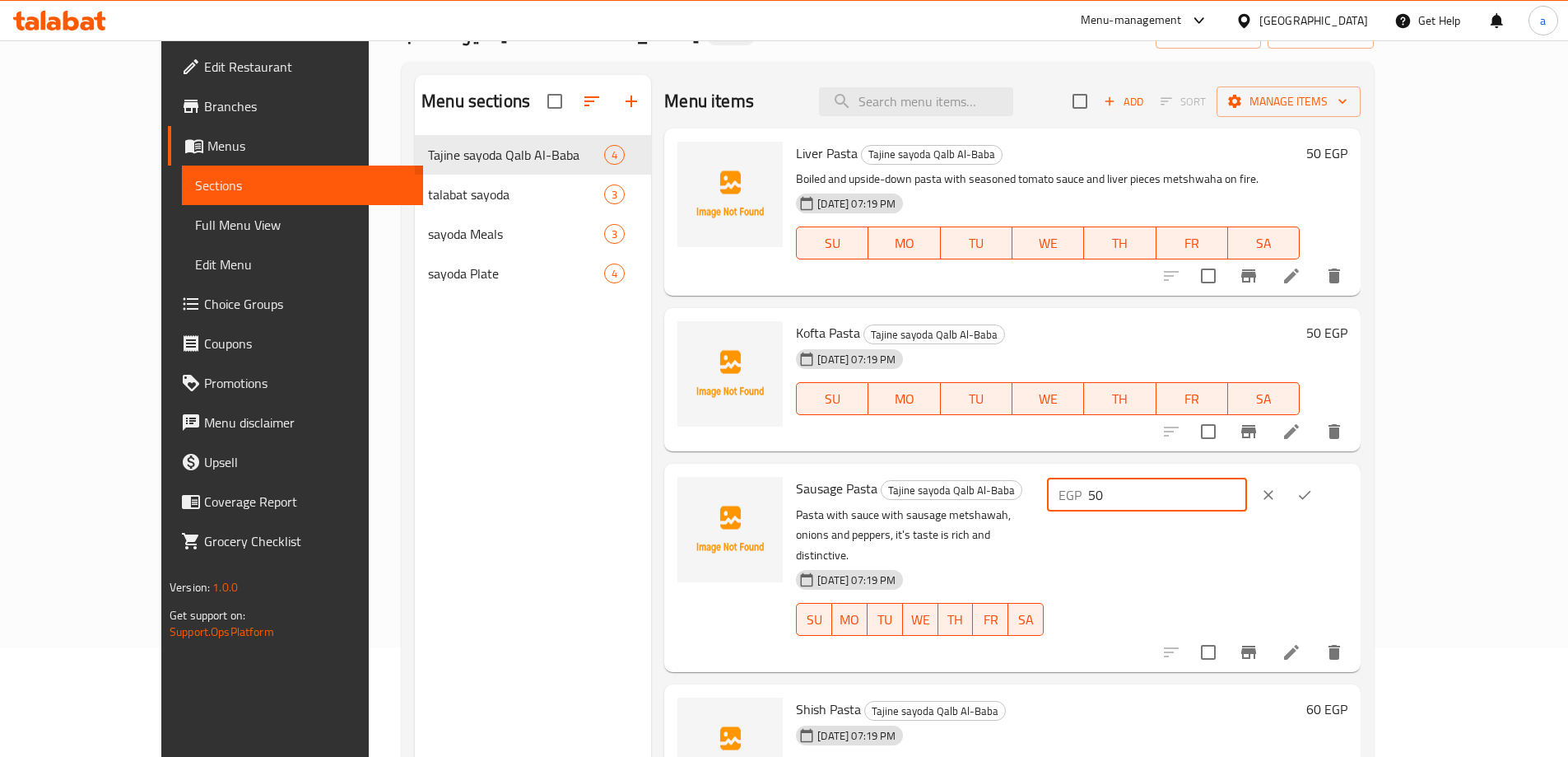
scroll to position [230, 0]
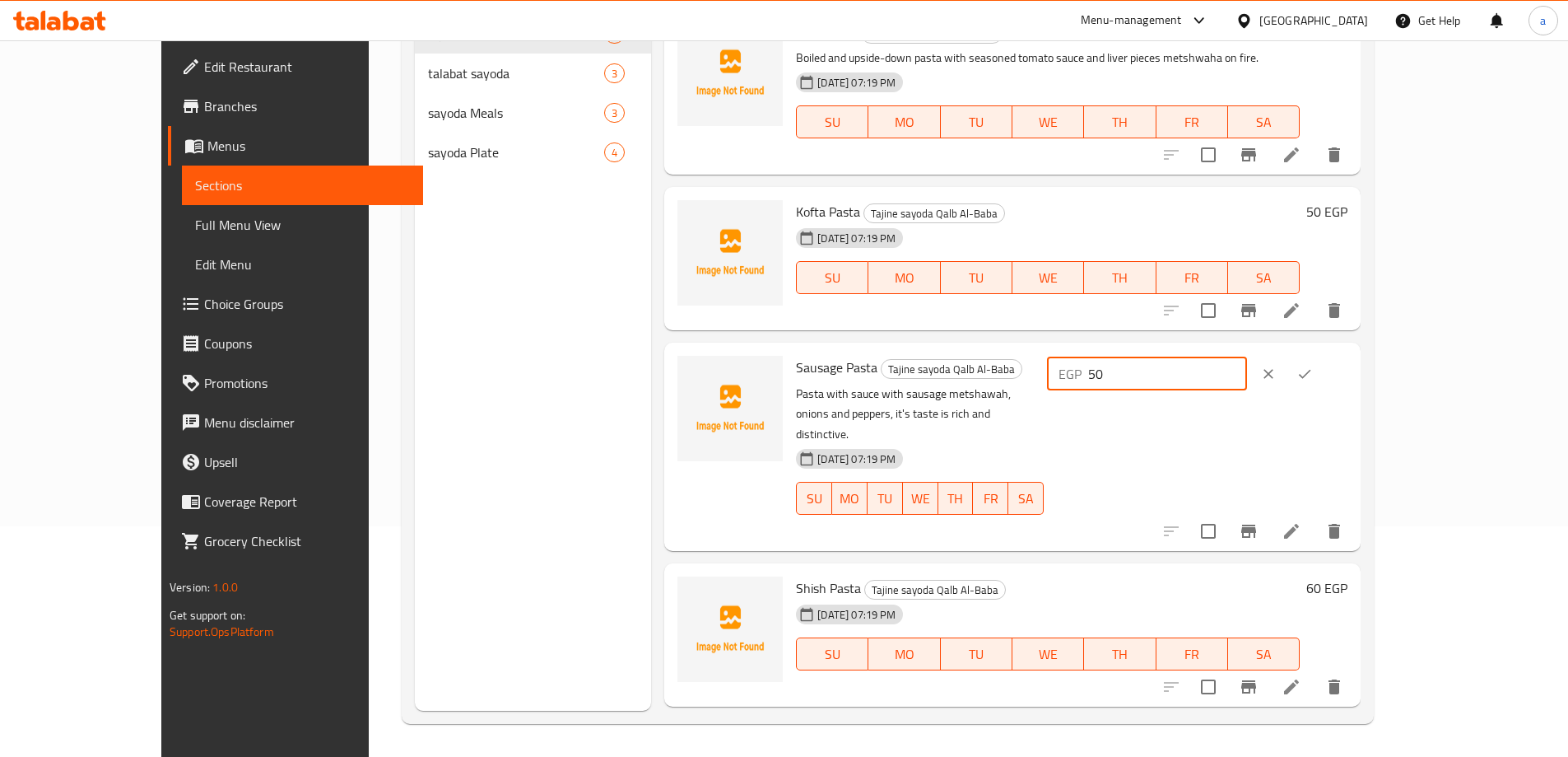
type input "50"
click at [1313, 381] on icon "ok" at bounding box center [1304, 374] width 16 height 16
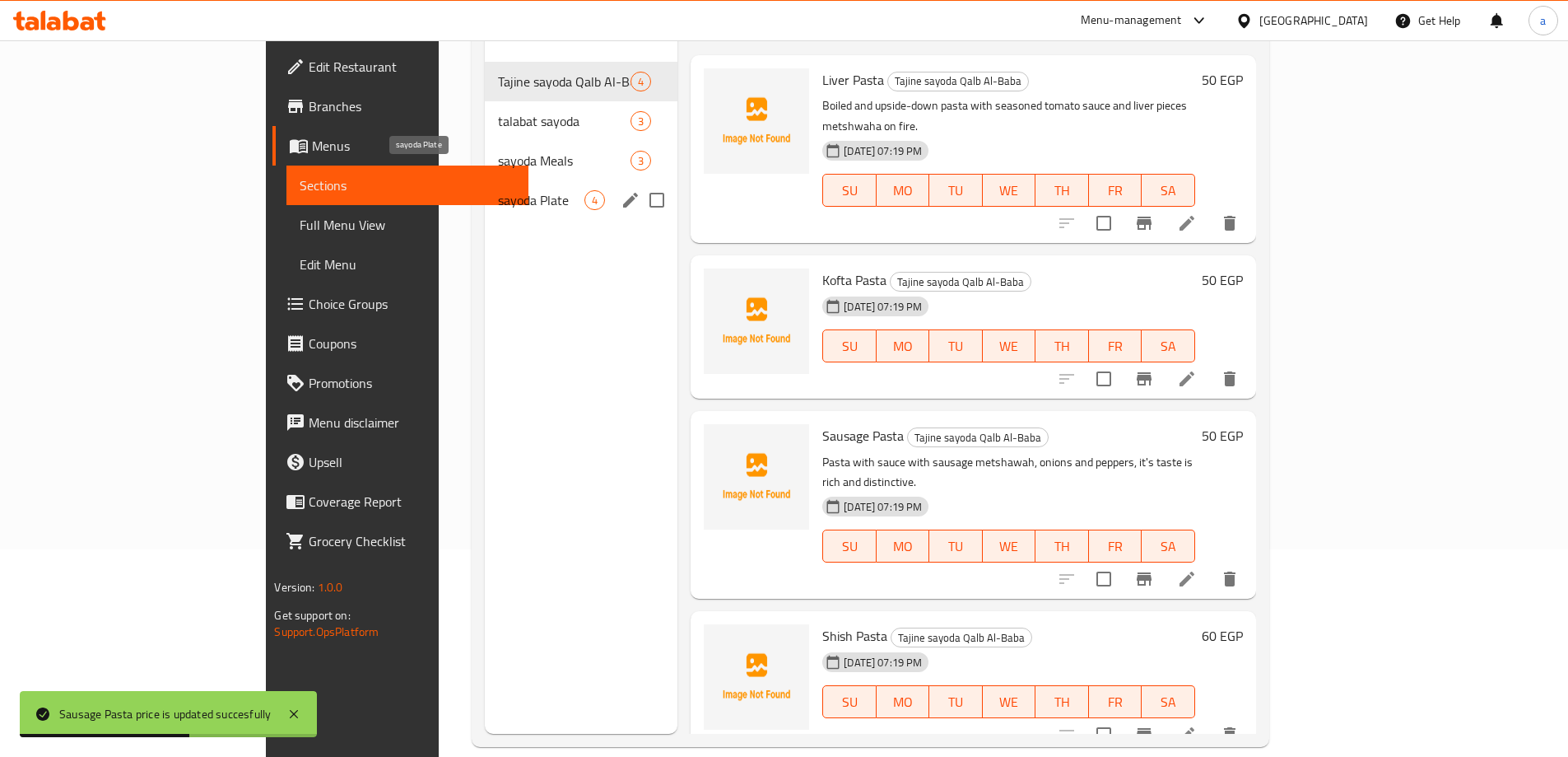
scroll to position [0, 0]
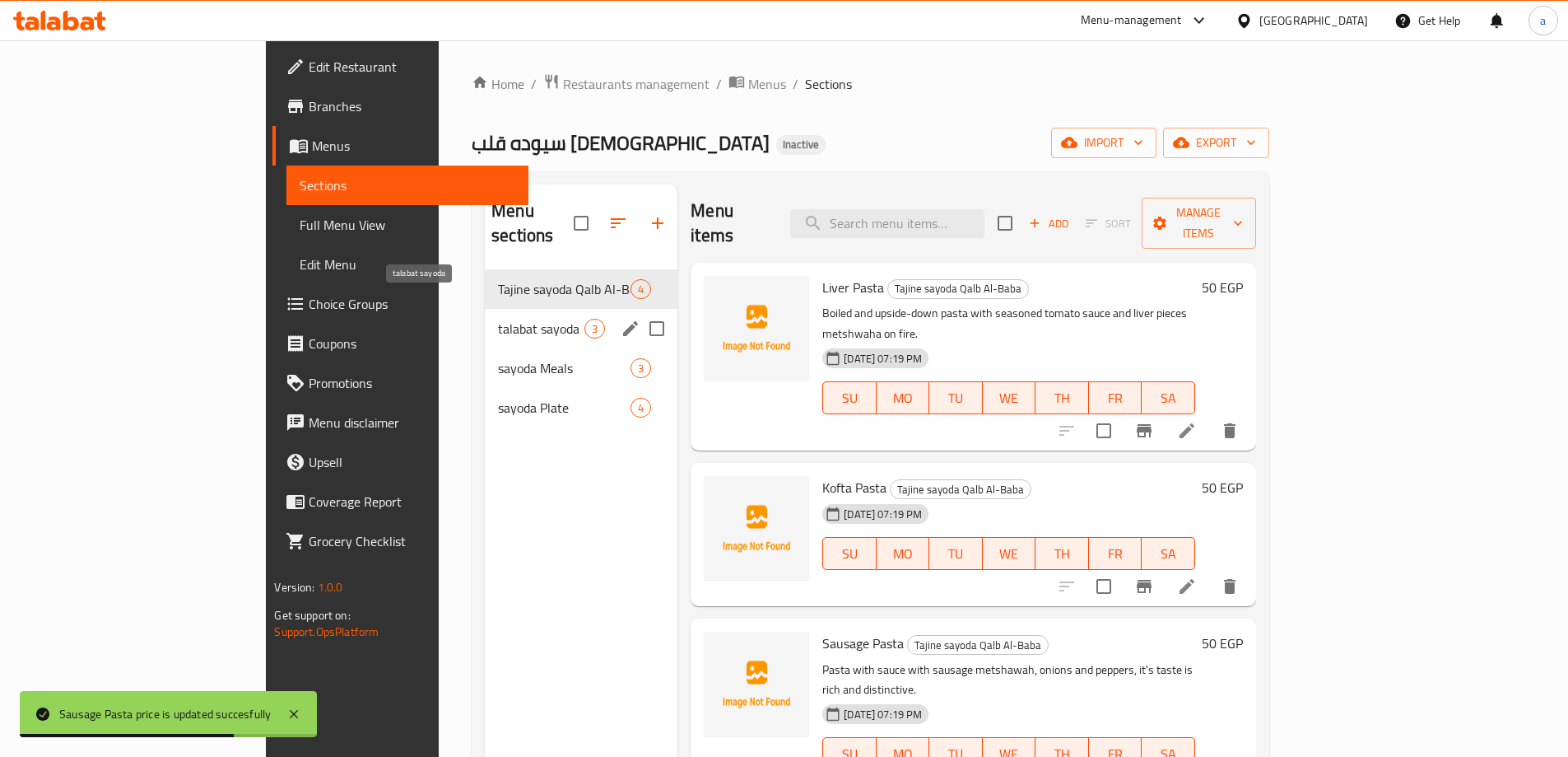
click at [498, 319] on span "talabat sayoda" at bounding box center [541, 328] width 87 height 20
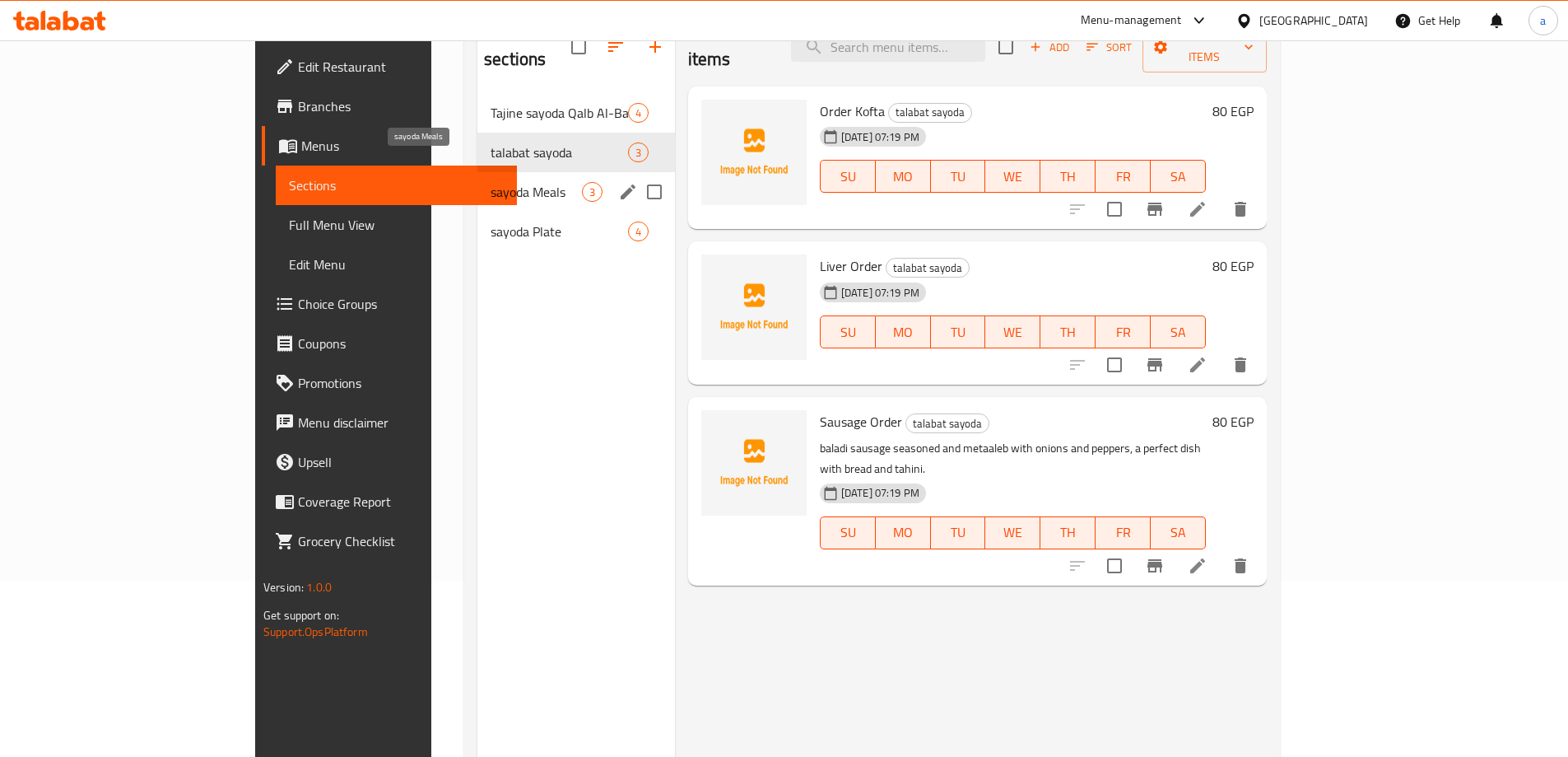
scroll to position [148, 0]
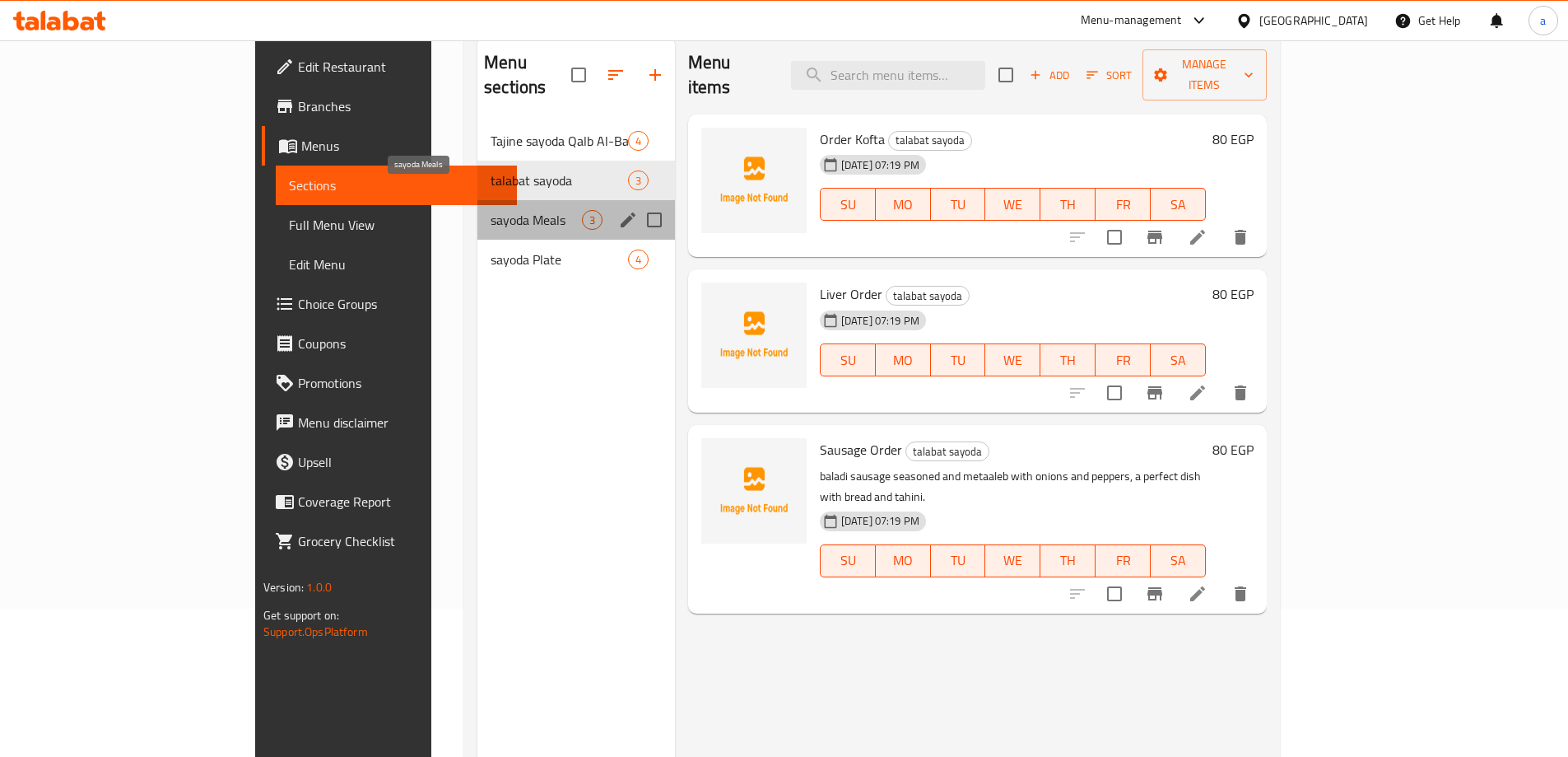
click at [490, 210] on span "sayoda Meals" at bounding box center [536, 220] width 91 height 20
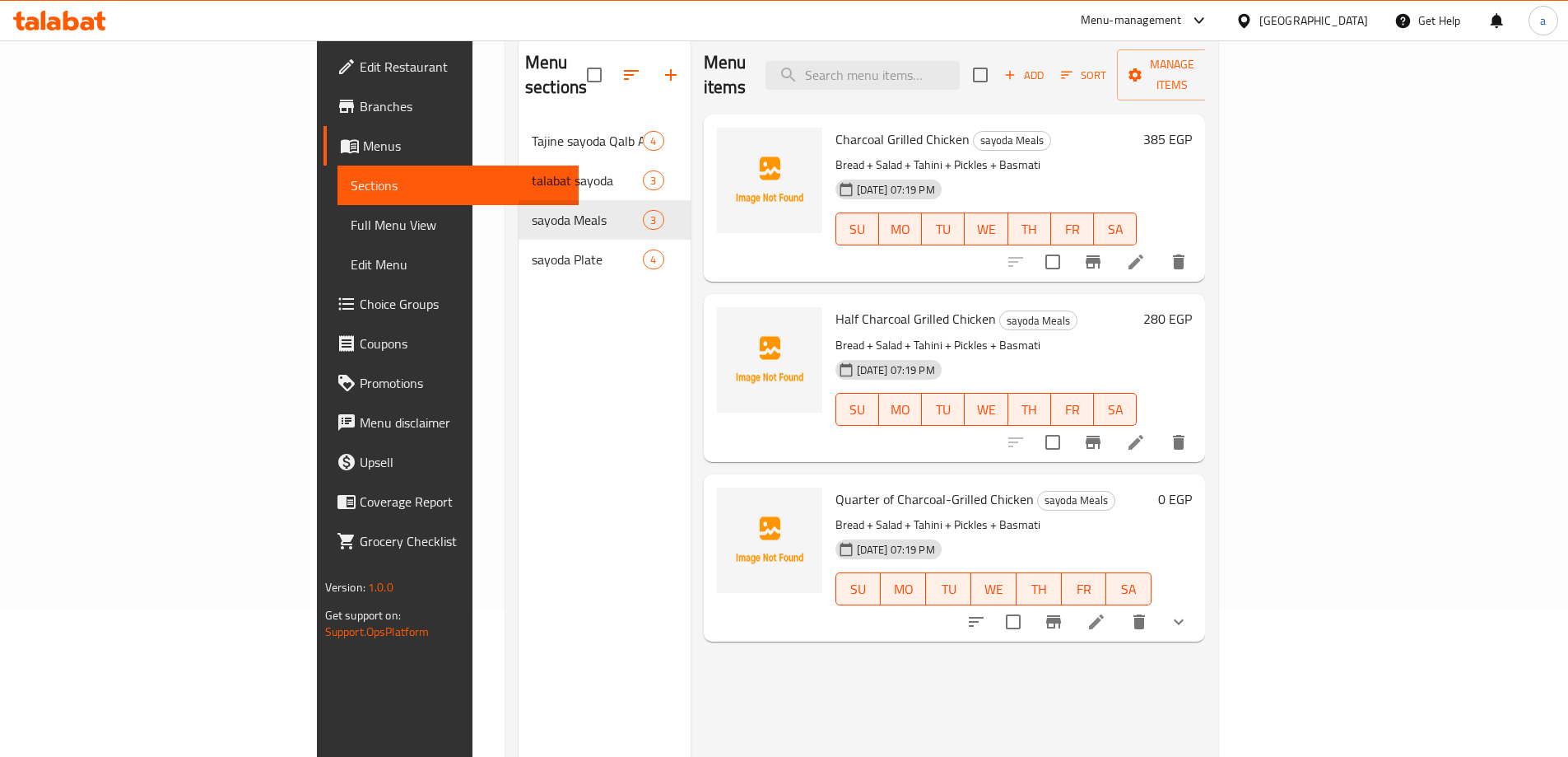
click at [1199, 607] on button "show more" at bounding box center [1179, 621] width 39 height 39
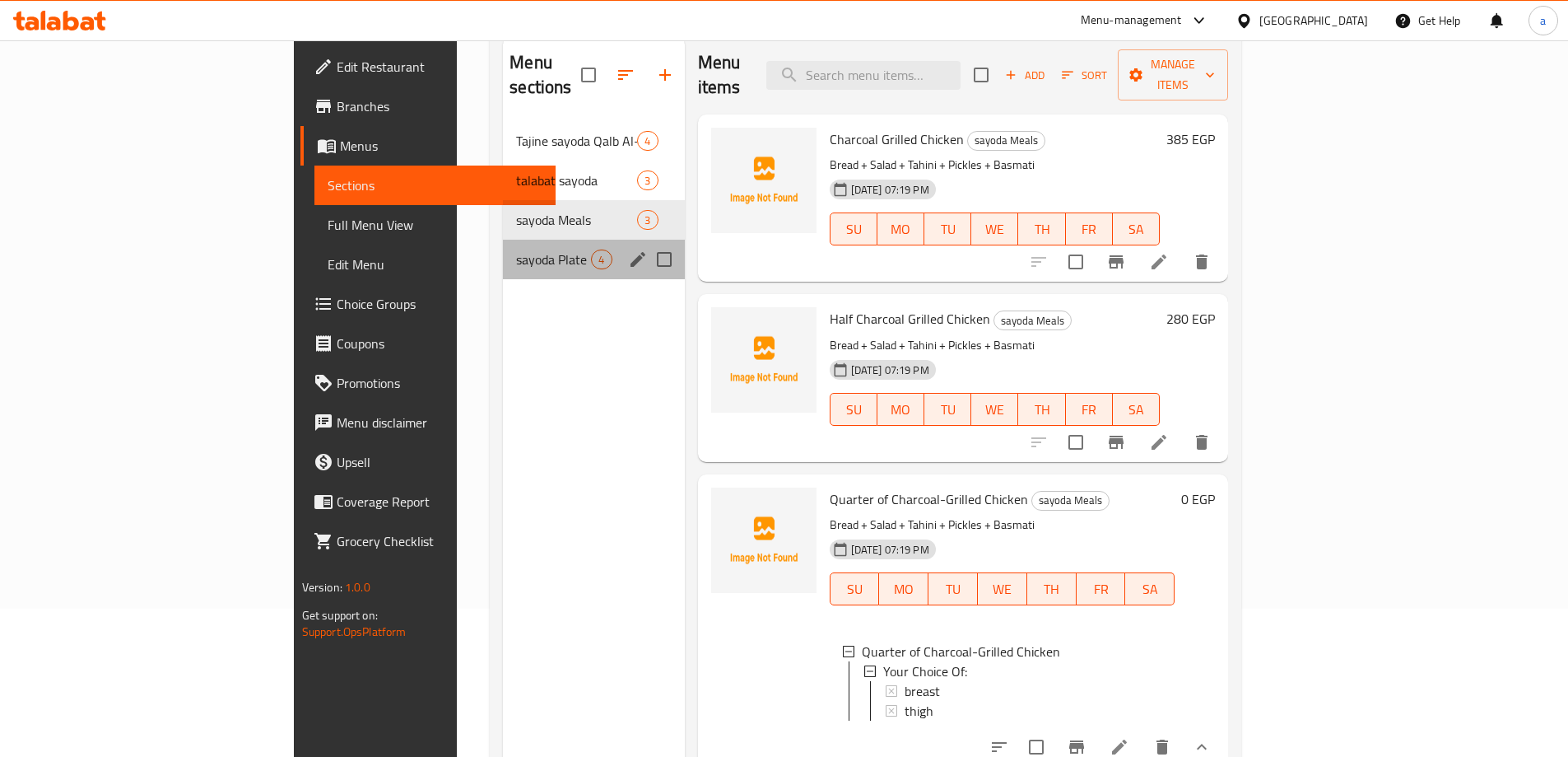
click at [516, 249] on span "sayoda Plate" at bounding box center [554, 259] width 75 height 20
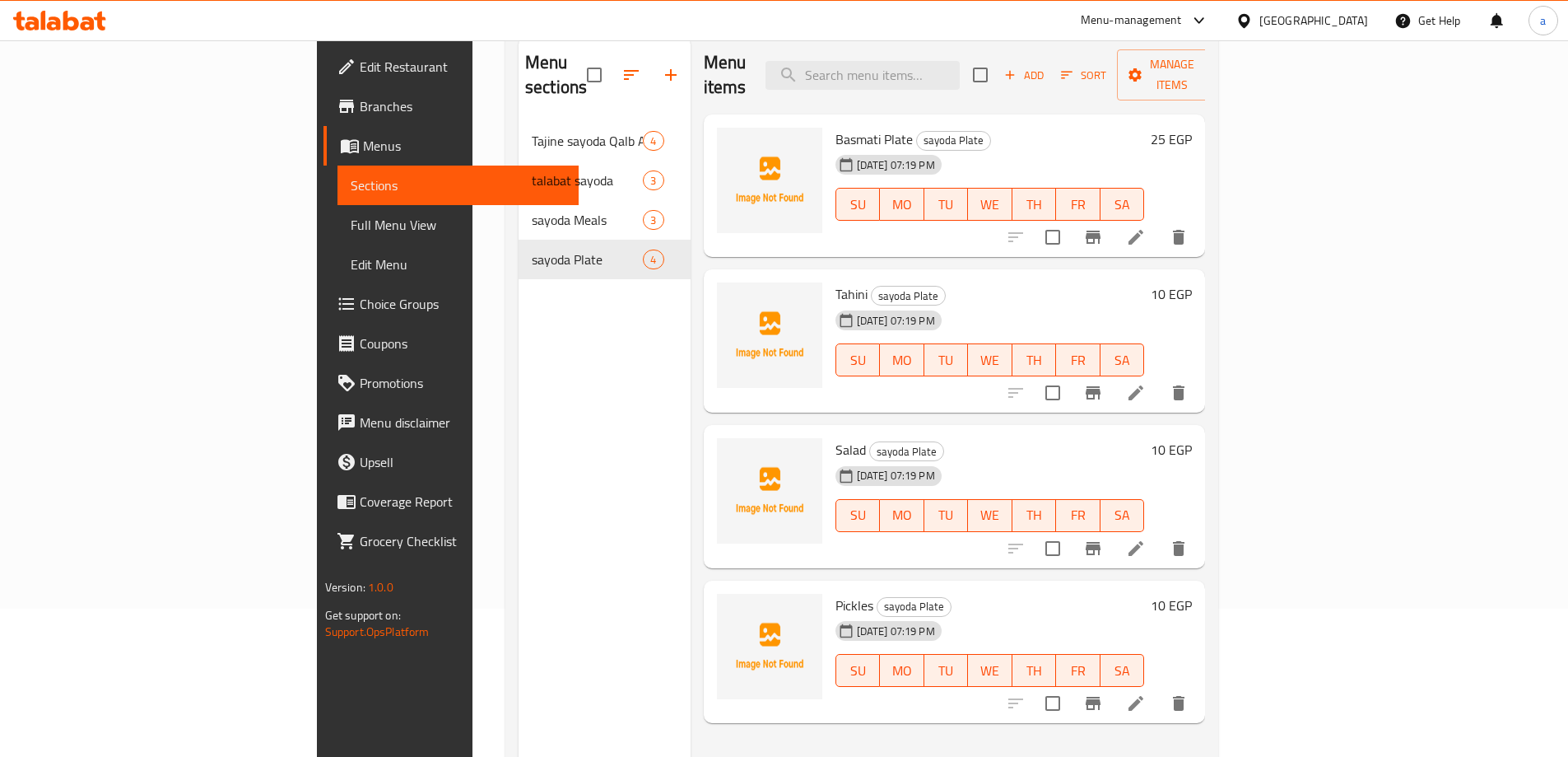
click at [351, 223] on span "Full Menu View" at bounding box center [457, 224] width 215 height 20
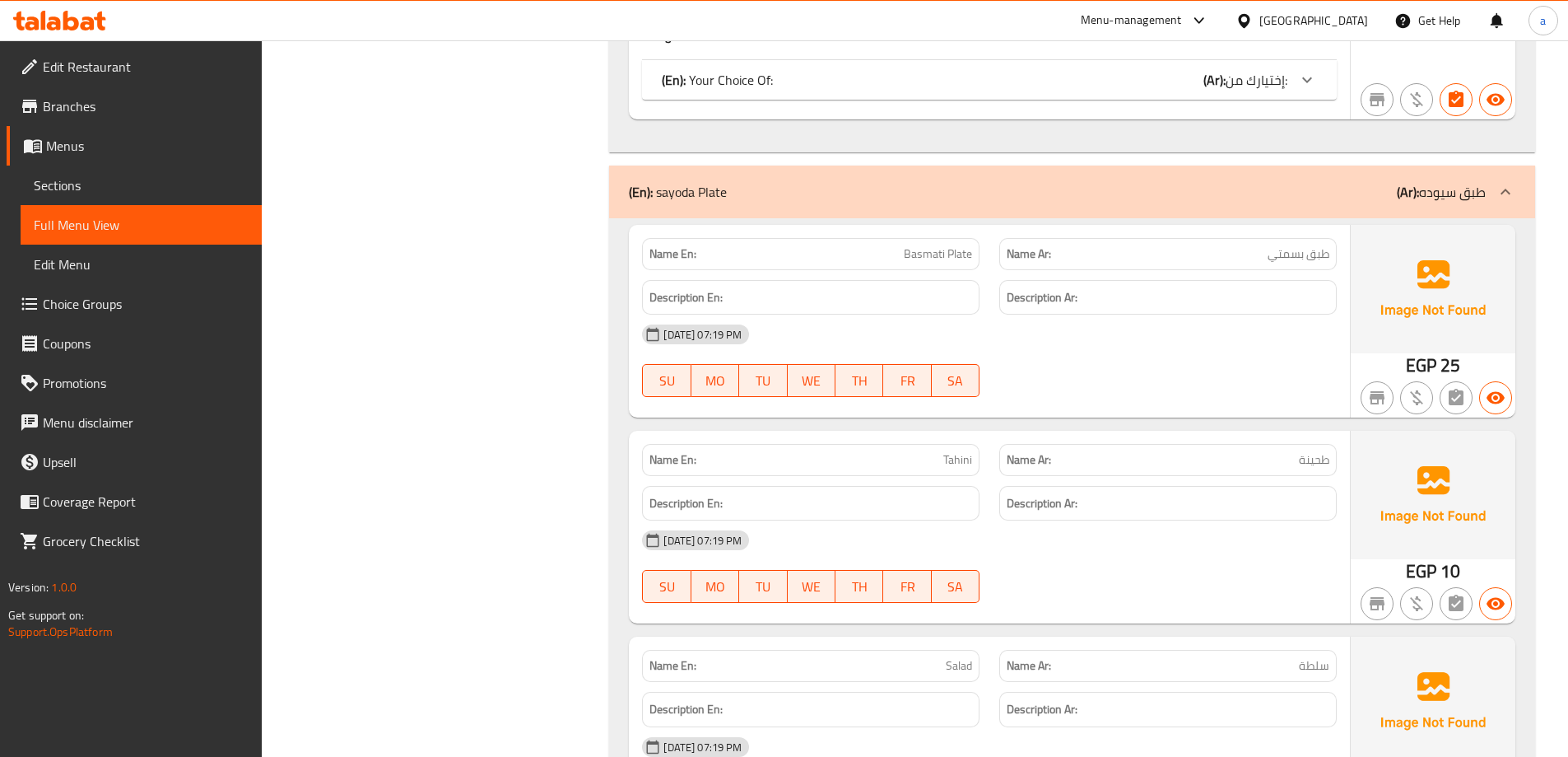
scroll to position [2307, 0]
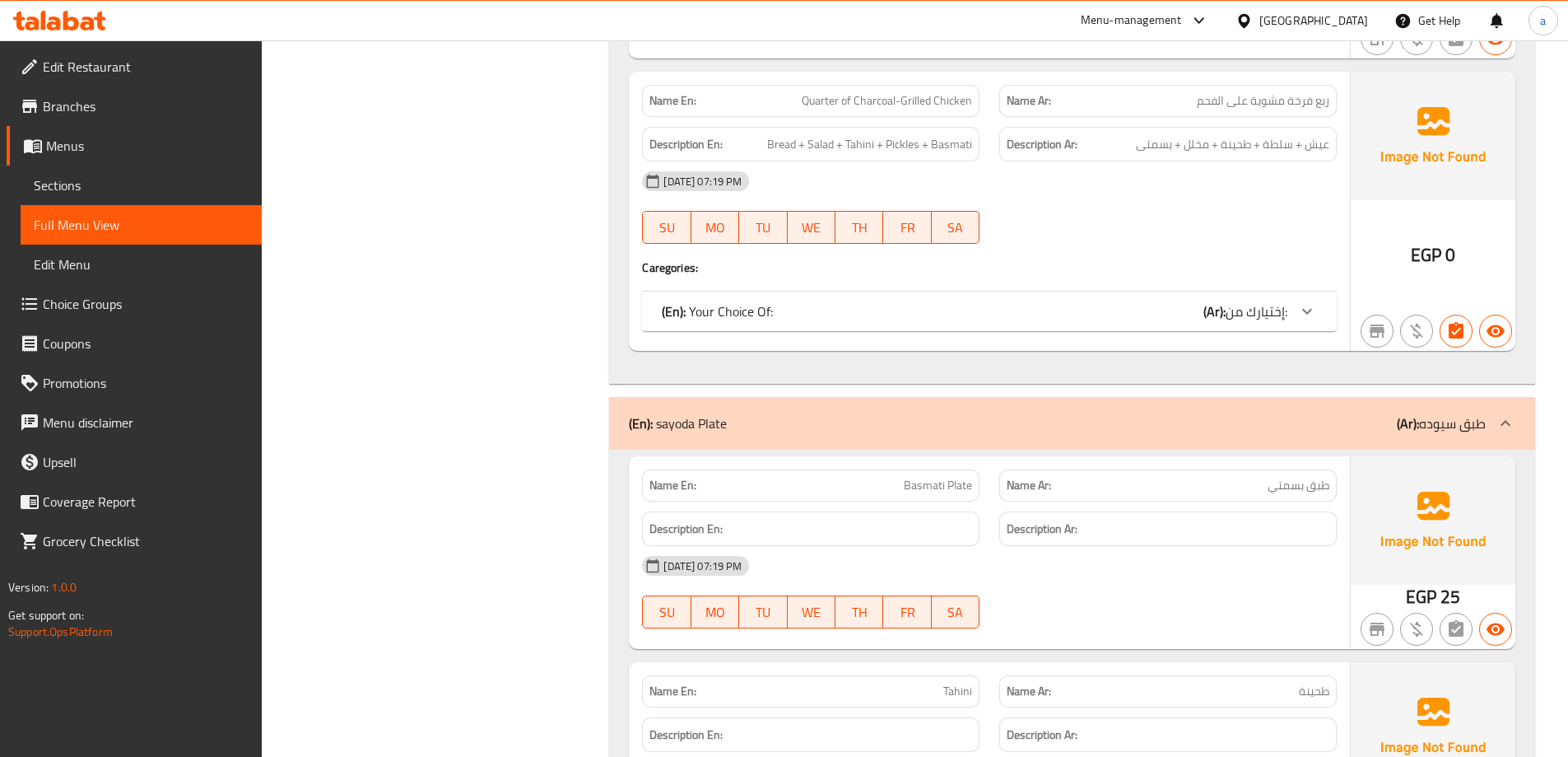
click at [1163, 335] on div "Name En: Quarter of Charcoal-Grilled Chicken Name Ar: ربع فرخة مشوية على الفحم …" at bounding box center [989, 211] width 721 height 279
click at [1174, 328] on div "(En): Your Choice Of: (Ar): إختيارك من:" at bounding box center [989, 311] width 694 height 39
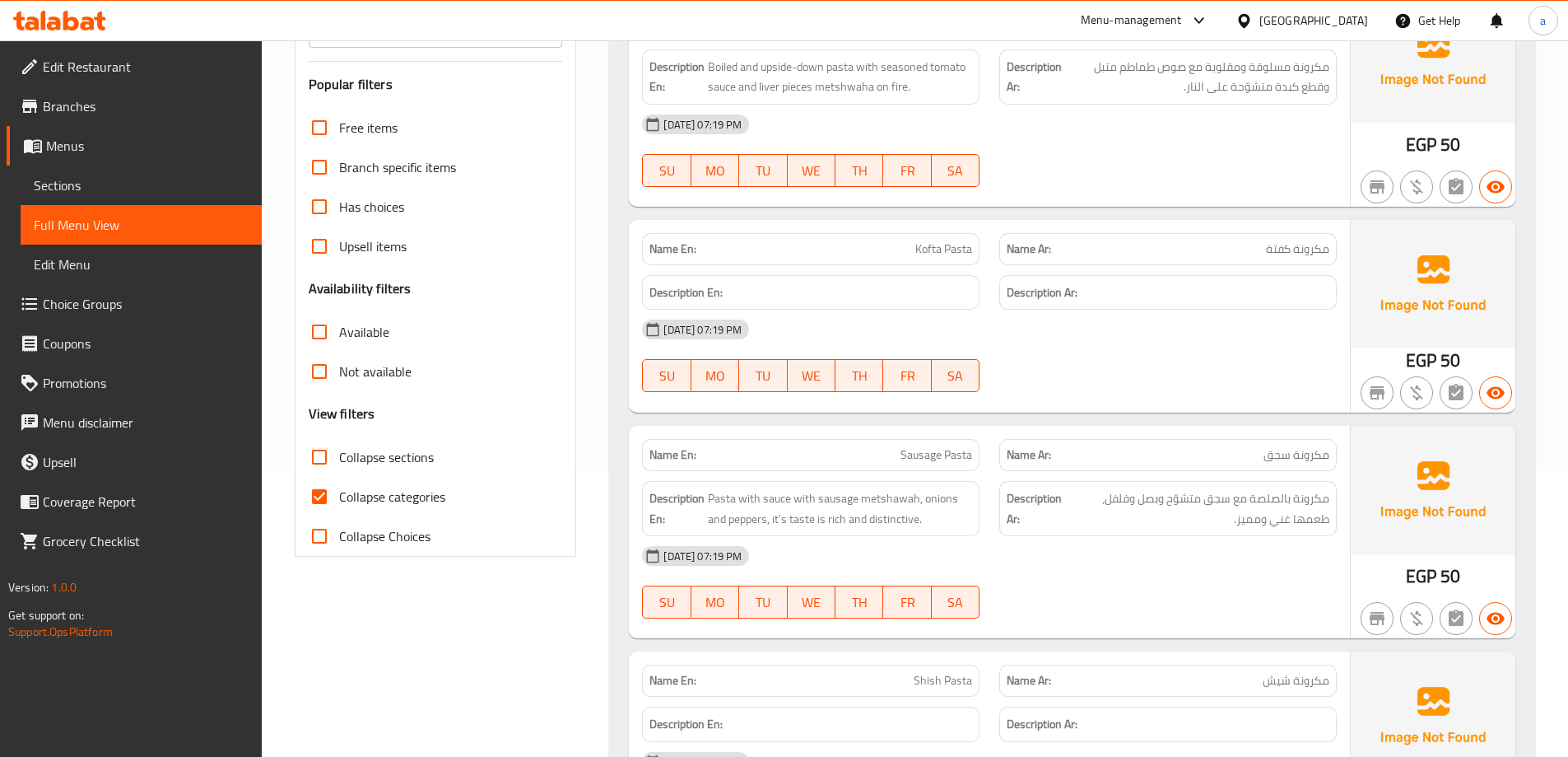
scroll to position [0, 0]
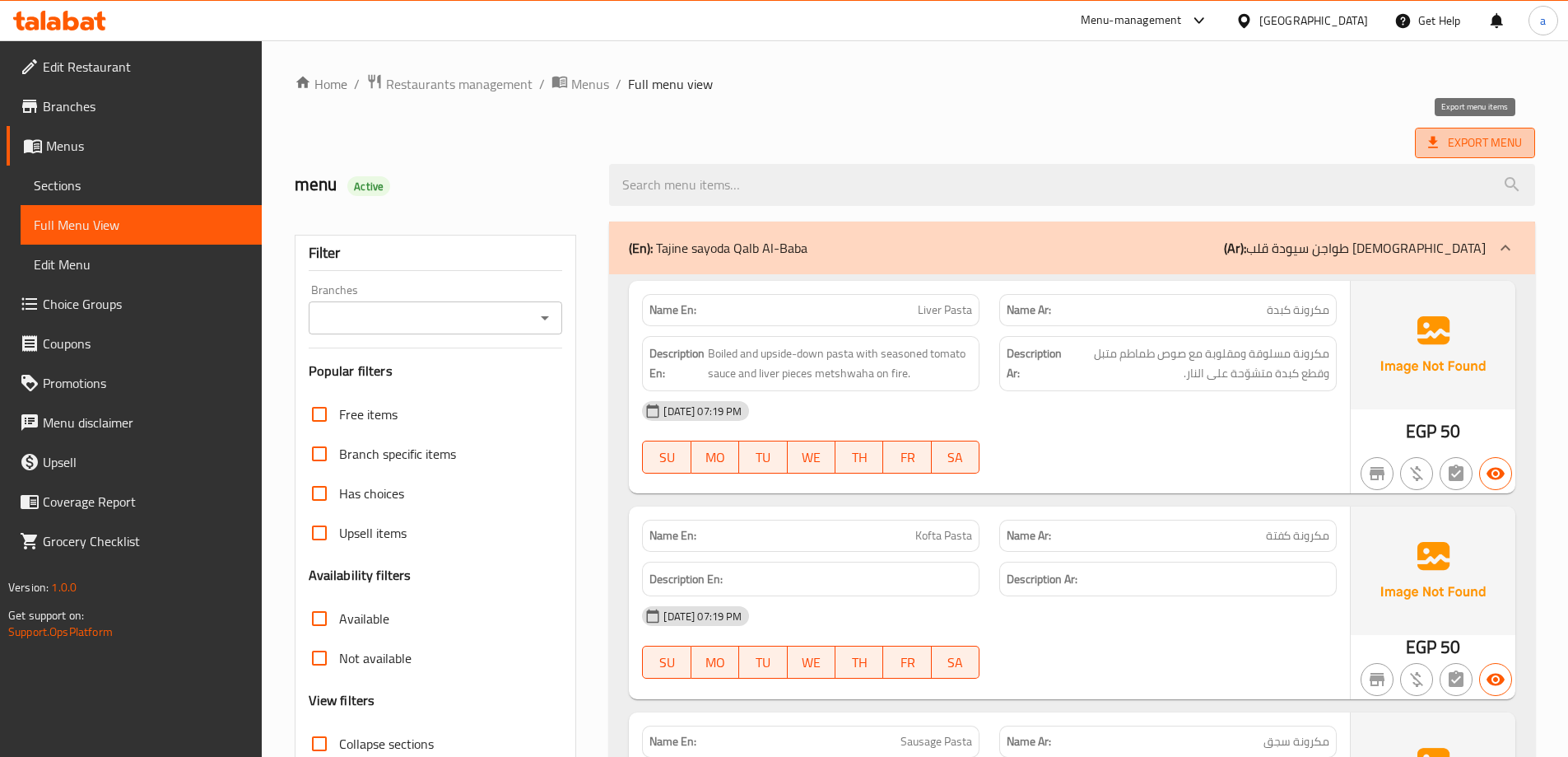
click at [1469, 144] on span "Export Menu" at bounding box center [1475, 143] width 93 height 20
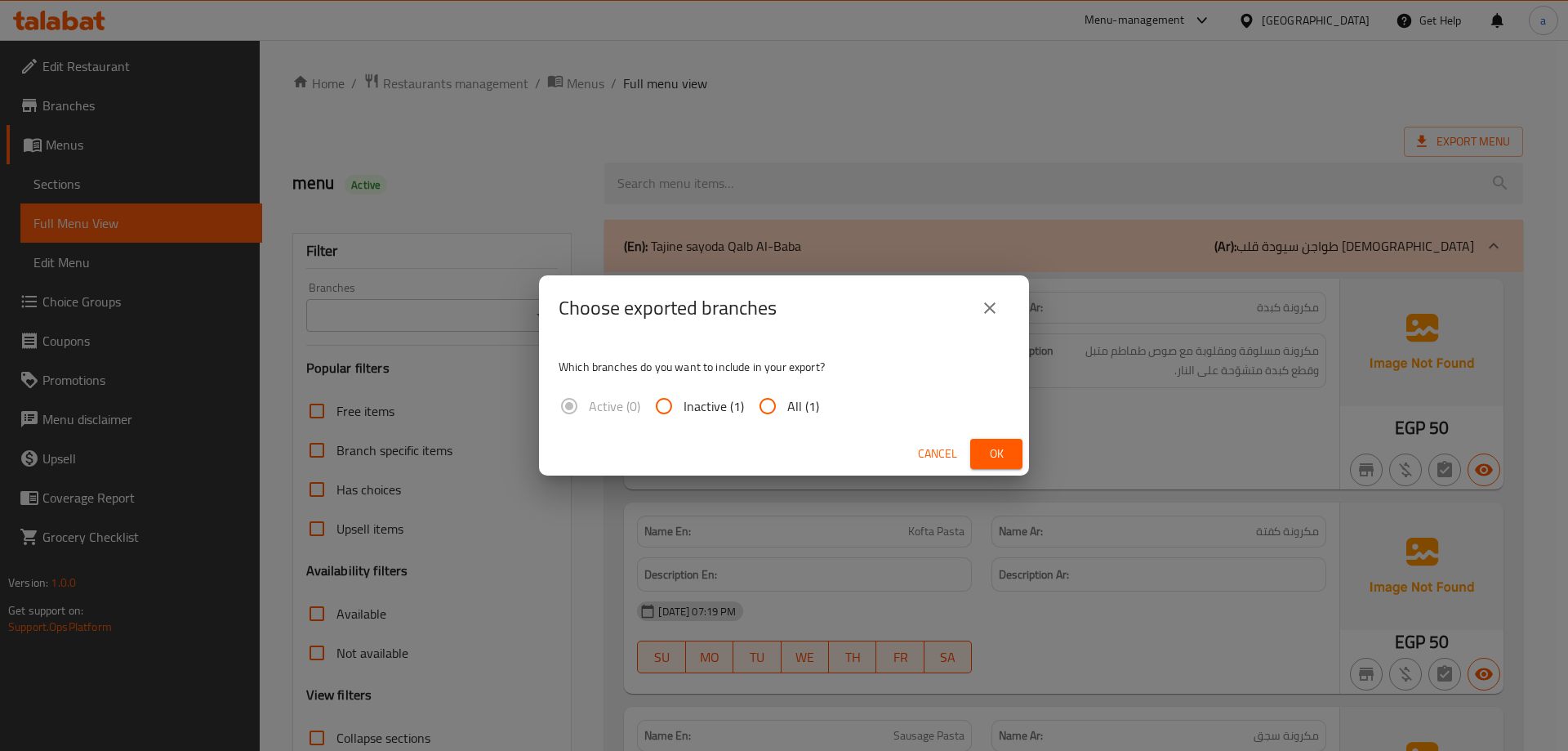
click at [785, 409] on input "All (1)" at bounding box center [767, 405] width 39 height 39
radio input "true"
click at [982, 457] on button "Ok" at bounding box center [997, 454] width 53 height 31
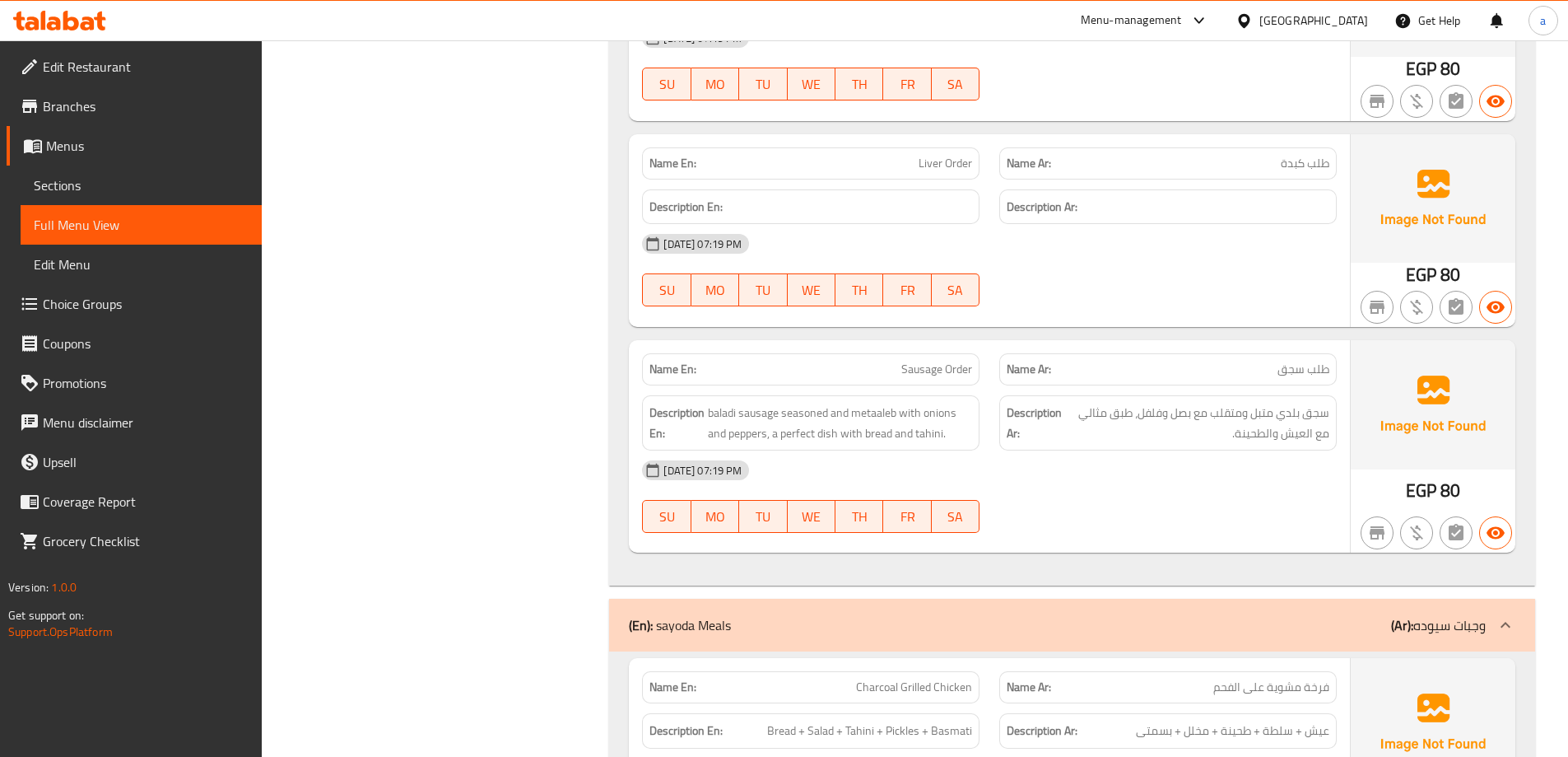
scroll to position [1256, 0]
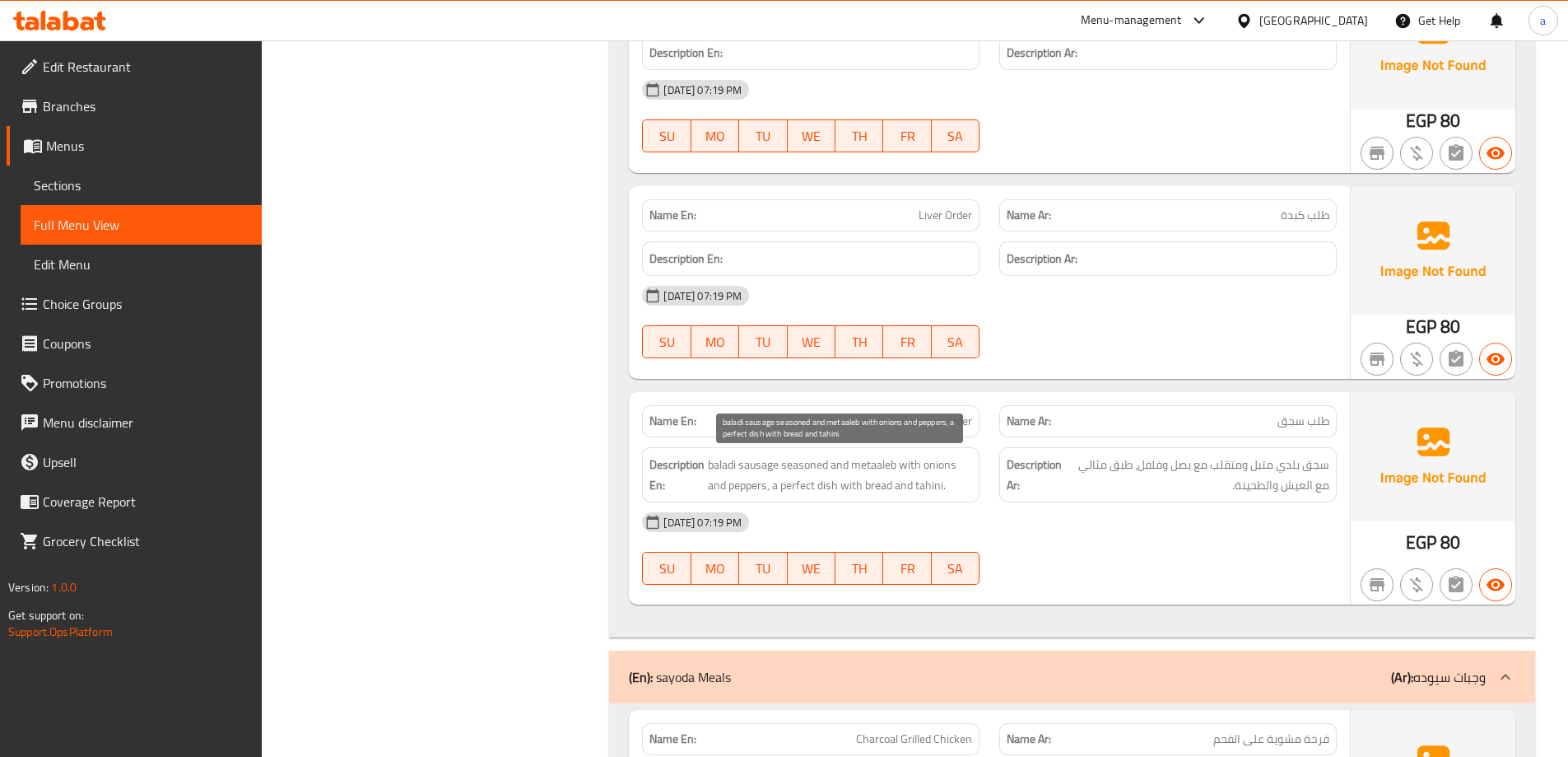
drag, startPoint x: 862, startPoint y: 468, endPoint x: 964, endPoint y: 502, distance: 107.5
click at [931, 476] on span "baladi sausage seasoned and metaaleb with onions and peppers, a perfect dish wi…" at bounding box center [840, 475] width 264 height 40
click at [931, 270] on div "Description En:" at bounding box center [811, 258] width 337 height 36
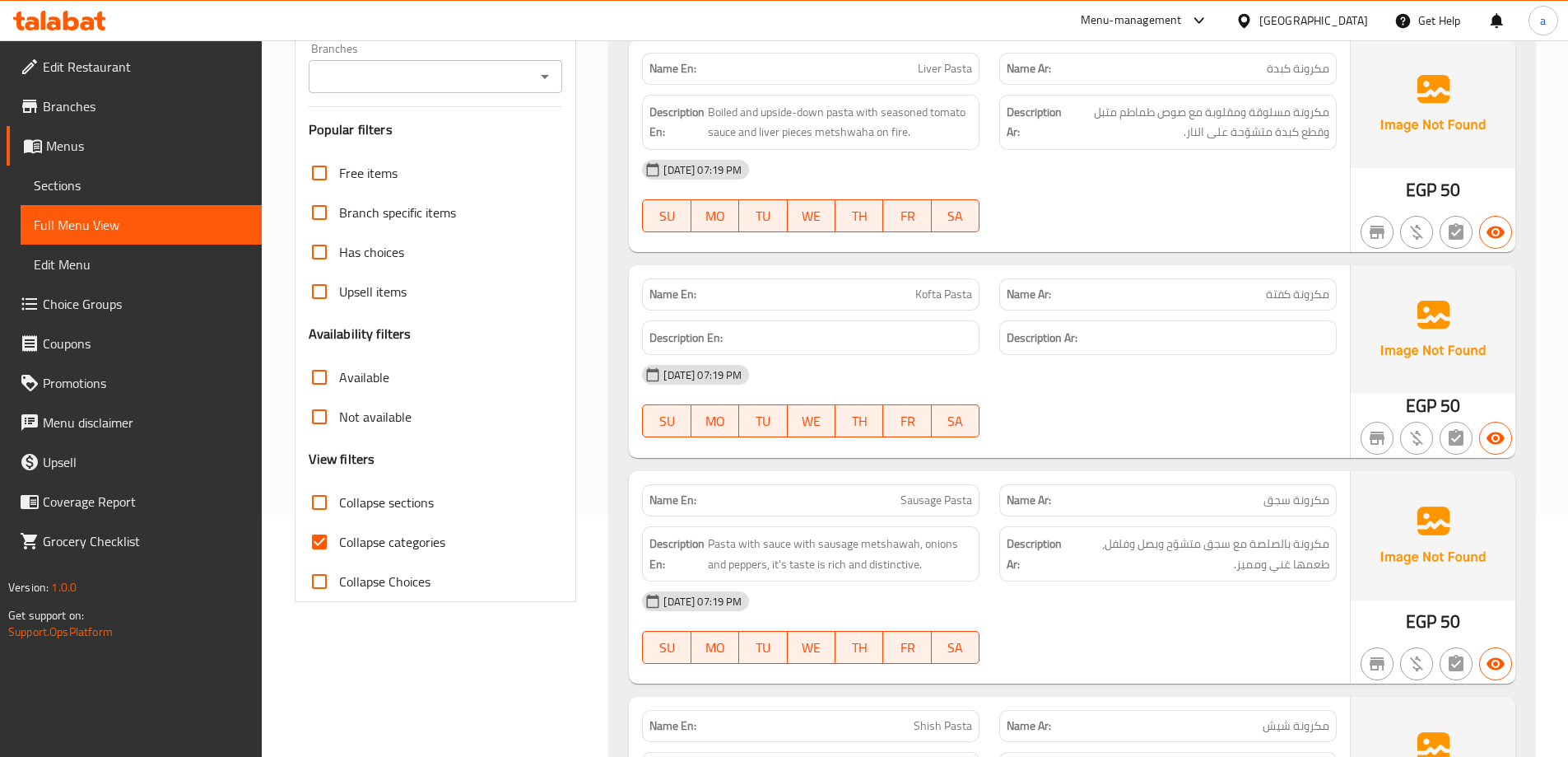
scroll to position [411, 0]
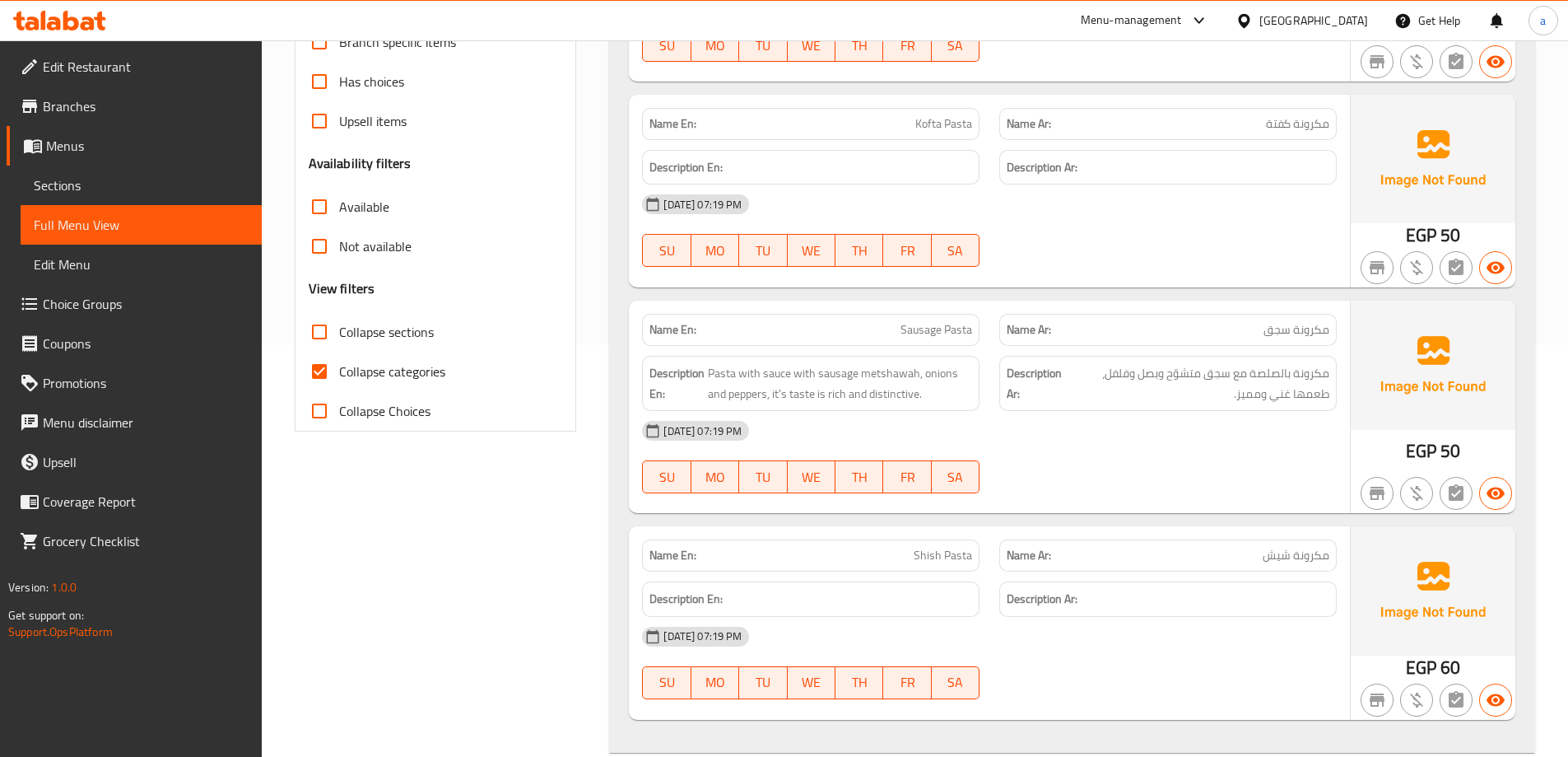
click at [315, 374] on input "Collapse categories" at bounding box center [319, 371] width 39 height 39
checkbox input "false"
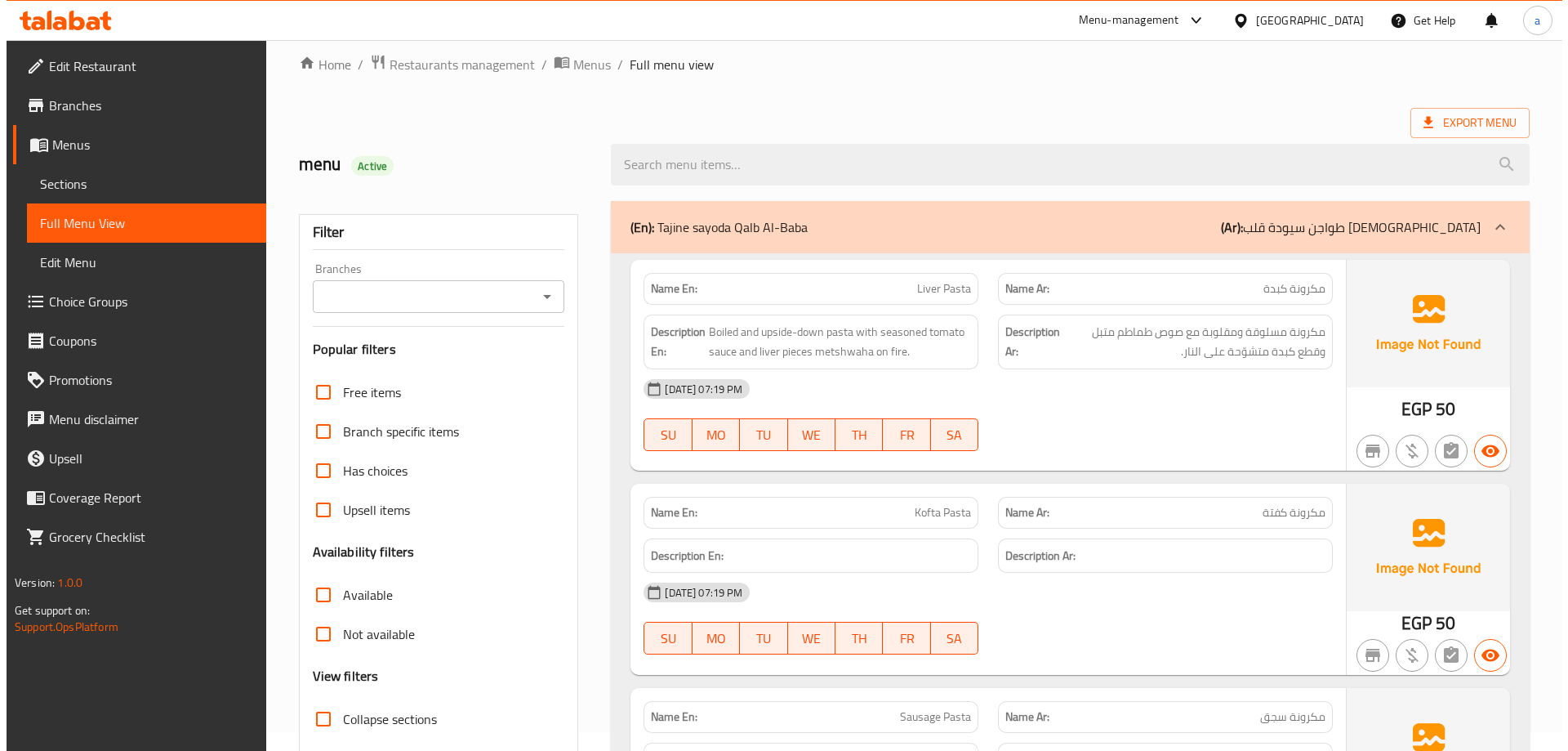
scroll to position [0, 0]
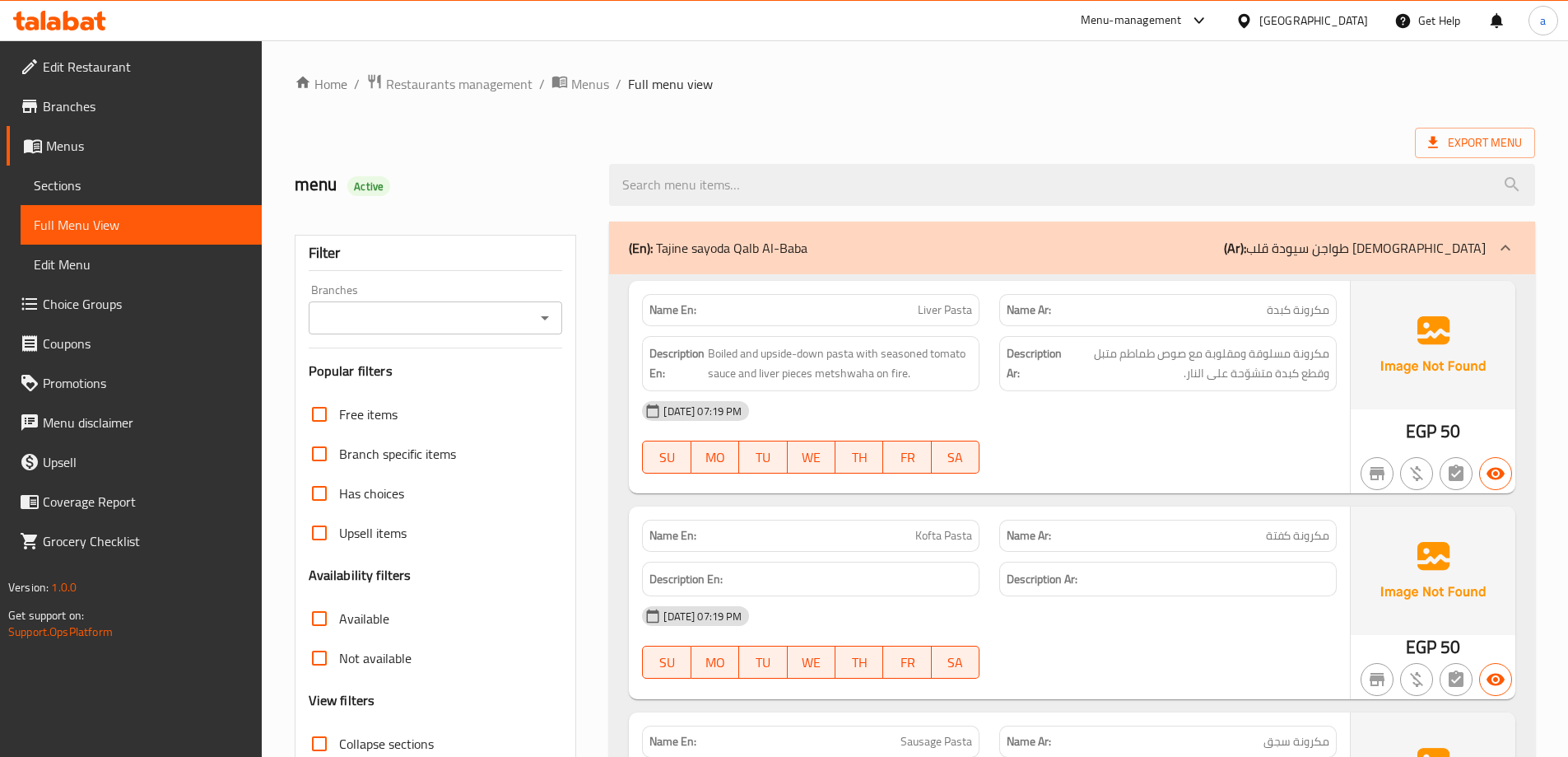
drag, startPoint x: 1447, startPoint y: 62, endPoint x: 1449, endPoint y: 47, distance: 15.1
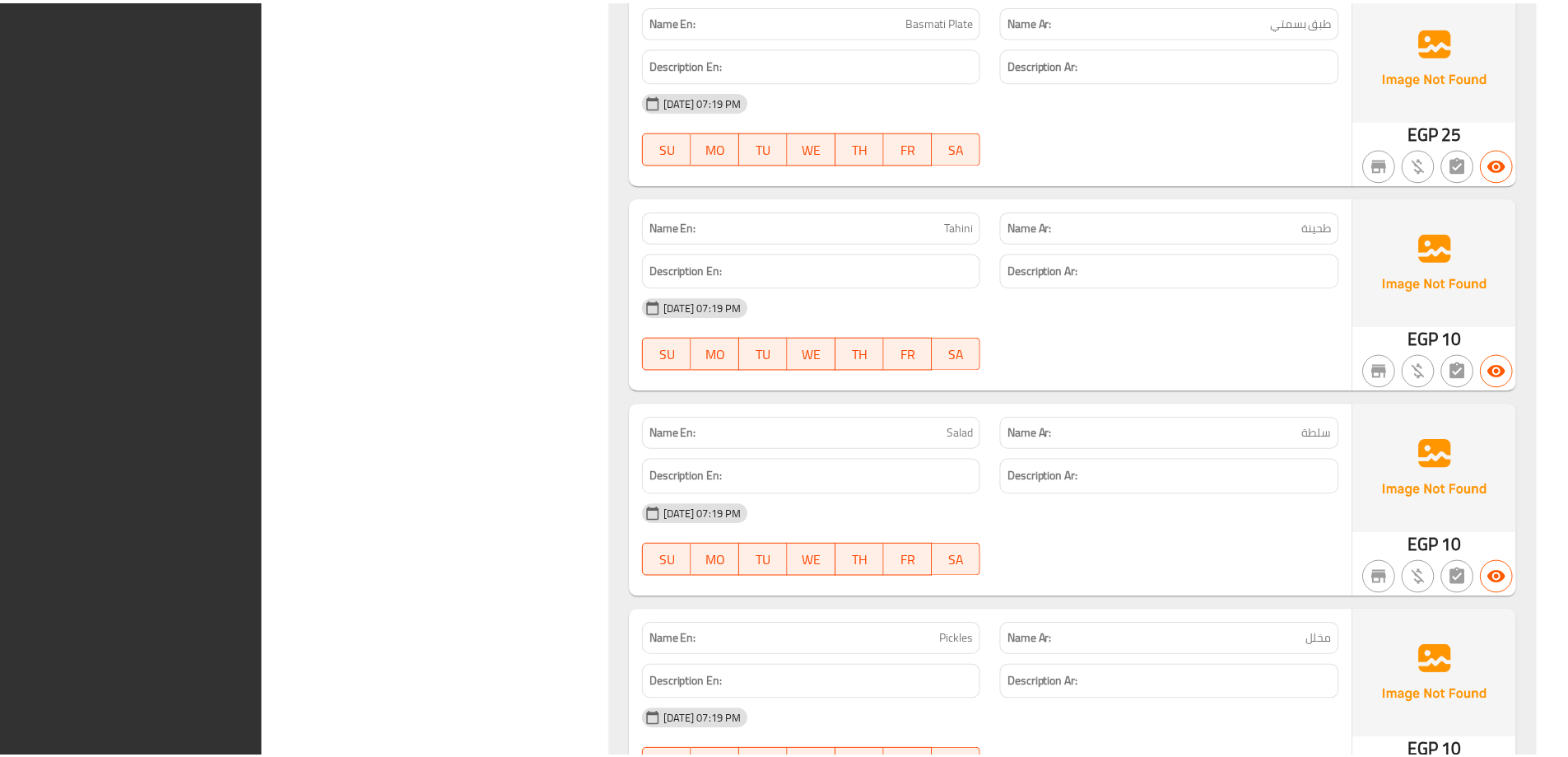
scroll to position [3067, 0]
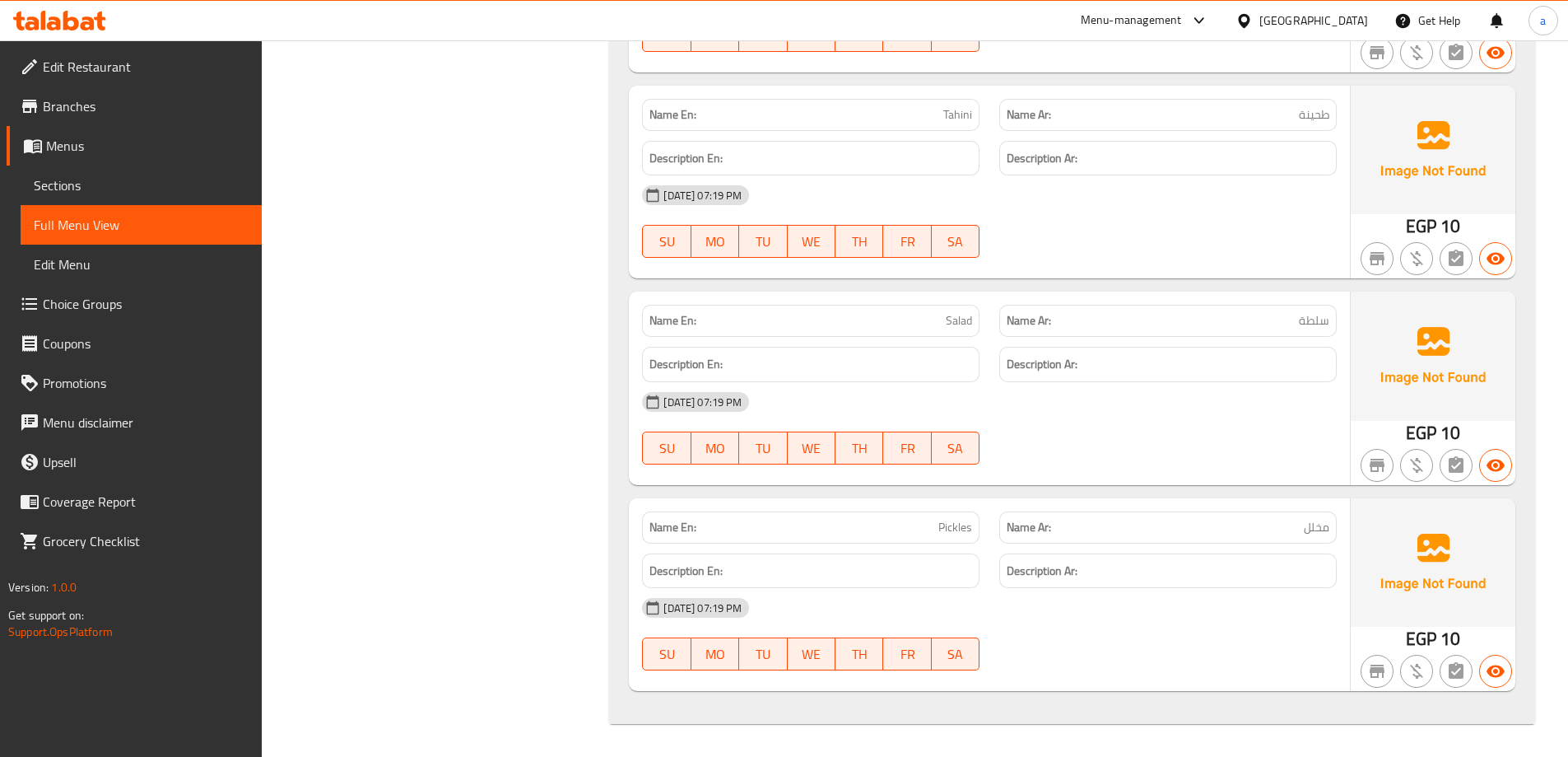
click at [80, 111] on span "Branches" at bounding box center [145, 106] width 206 height 20
